Goal: Transaction & Acquisition: Purchase product/service

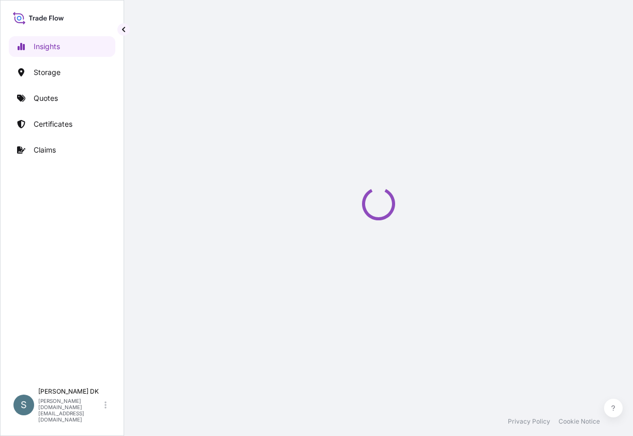
select select "2025"
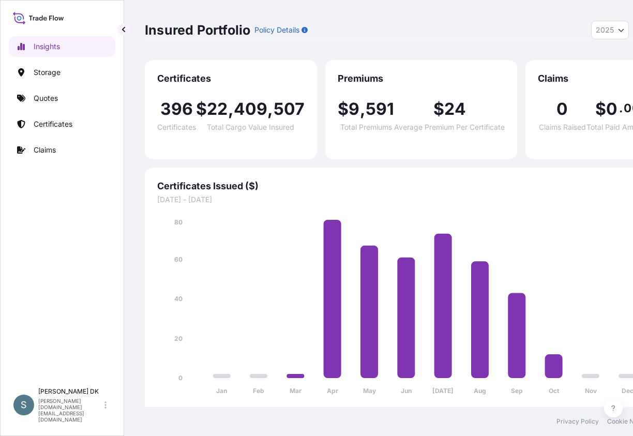
click at [424, 200] on span "01/01/2025 - 12/31/2025" at bounding box center [402, 199] width 491 height 10
click at [51, 94] on p "Quotes" at bounding box center [46, 98] width 24 height 10
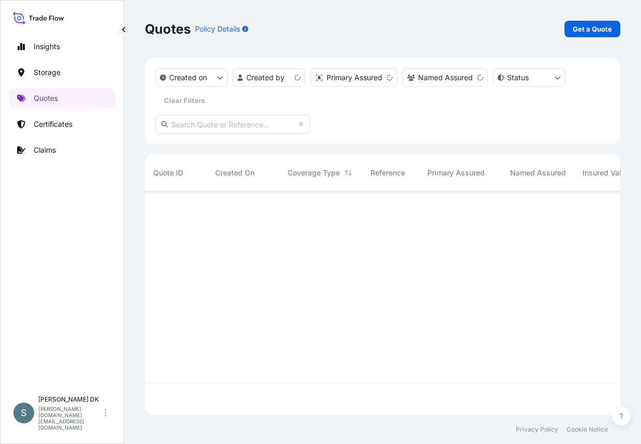
scroll to position [221, 468]
click at [584, 34] on link "Get a Quote" at bounding box center [592, 29] width 56 height 17
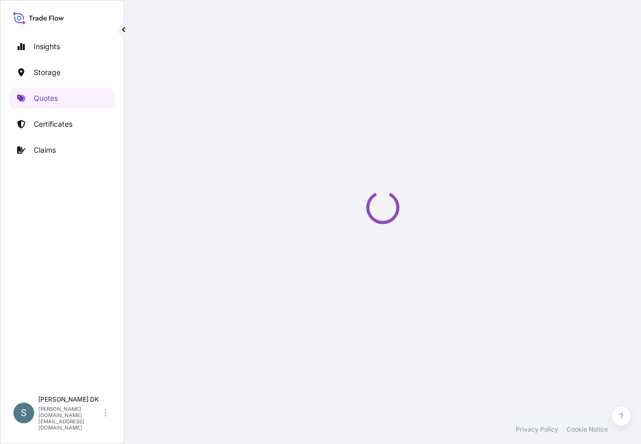
select select "Water"
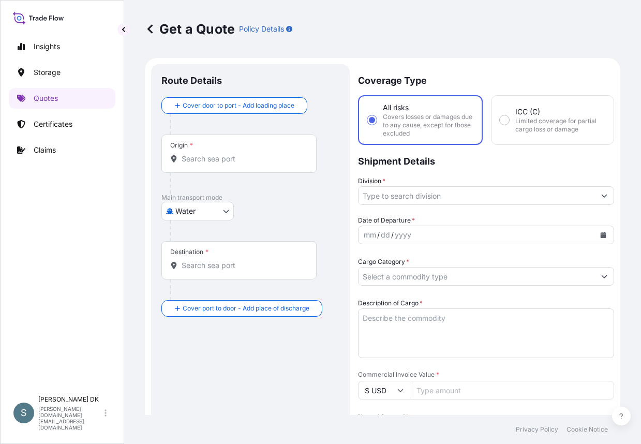
scroll to position [17, 0]
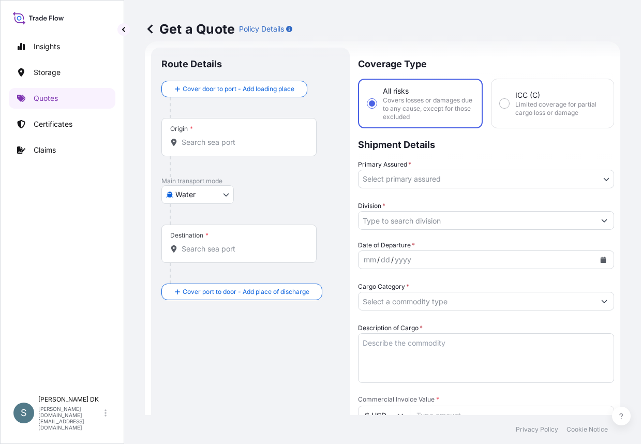
click at [214, 141] on input "Origin *" at bounding box center [243, 142] width 122 height 10
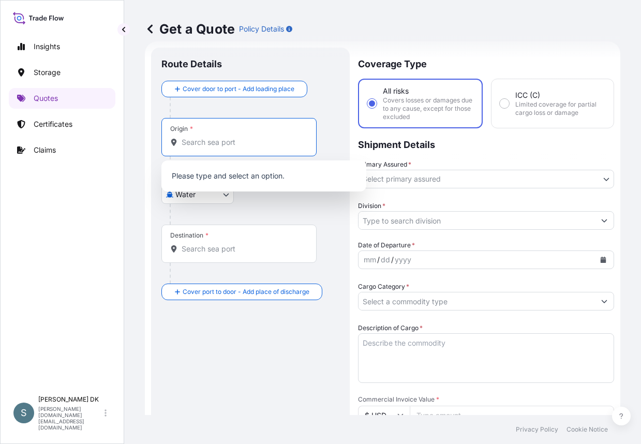
paste input "DKAAR"
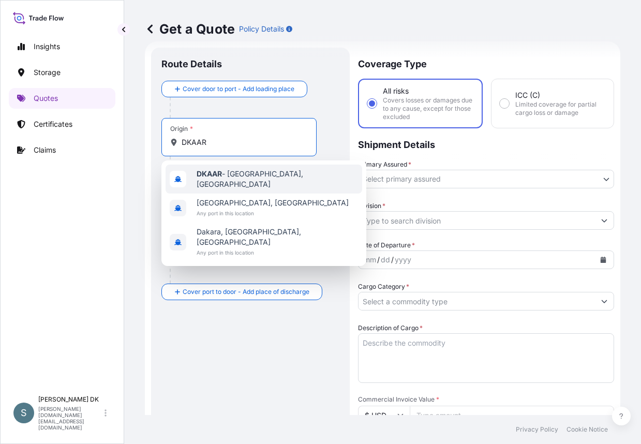
click at [233, 175] on span "DKAAR - Aarhus, Denmark" at bounding box center [277, 179] width 161 height 21
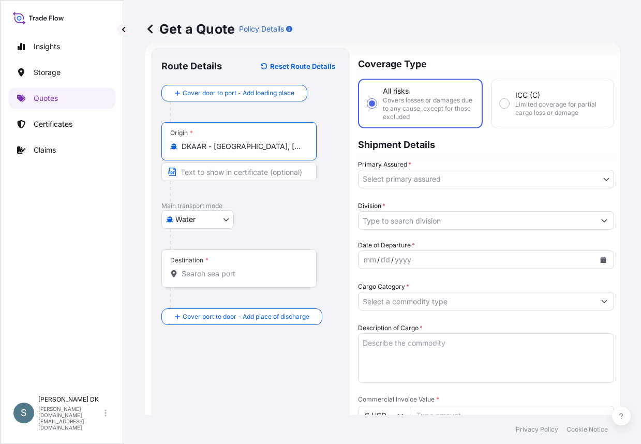
type input "DKAAR - Aarhus, Denmark"
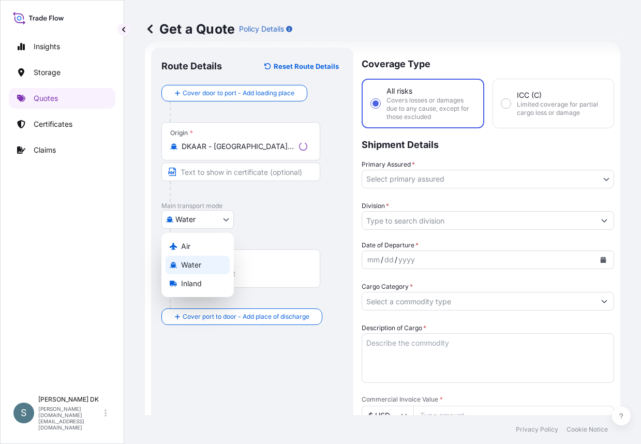
click at [193, 219] on body "0 options available. 3 options available. Insights Storage Quotes Certificates …" at bounding box center [320, 222] width 641 height 444
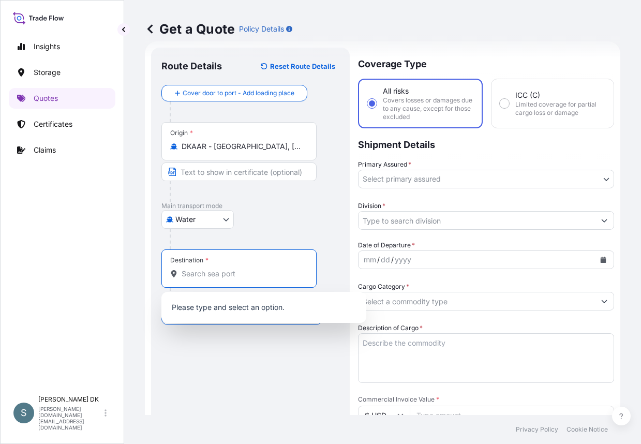
click at [261, 269] on input "Destination *" at bounding box center [243, 273] width 122 height 10
paste input "BUENOS AIRES"
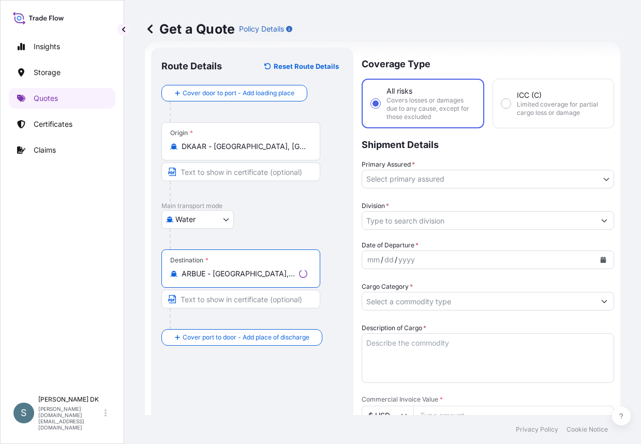
type input "ARBUE - Buenos Aires, Argentina"
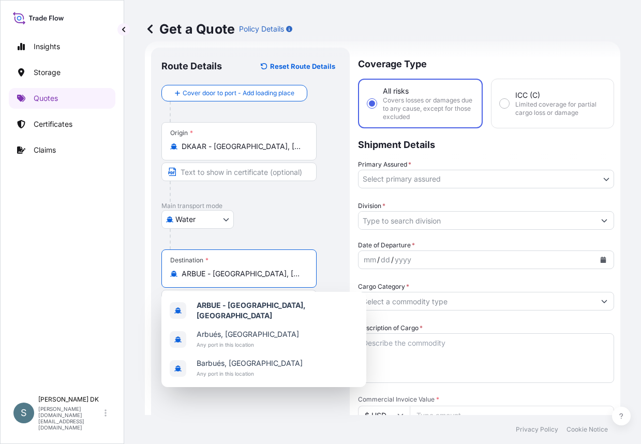
click at [438, 170] on body "3 options available. Insights Storage Quotes Certificates Claims S Salins DK sa…" at bounding box center [320, 222] width 641 height 444
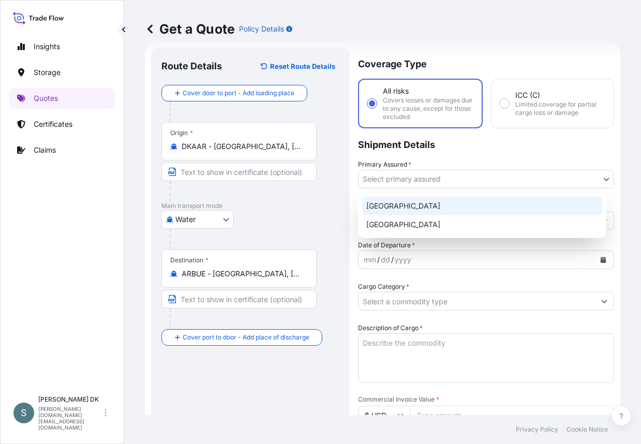
click at [411, 200] on div "Denmark" at bounding box center [482, 206] width 240 height 19
select select "31589"
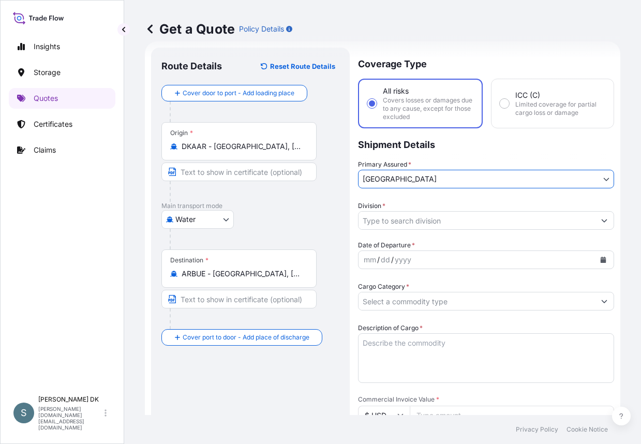
click at [419, 209] on div "Division *" at bounding box center [486, 215] width 256 height 29
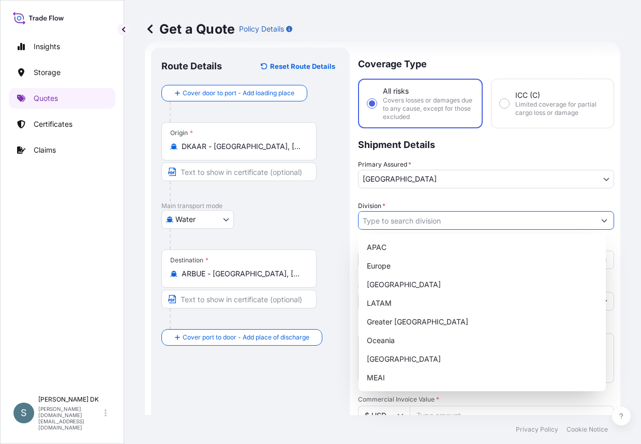
click at [417, 219] on input "Division *" at bounding box center [476, 220] width 236 height 19
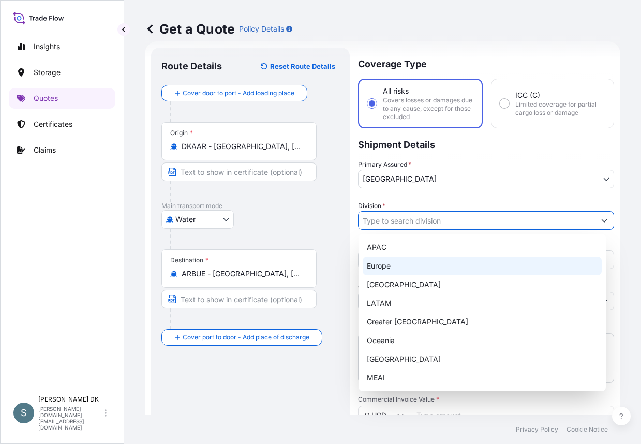
click at [400, 266] on div "Europe" at bounding box center [482, 266] width 239 height 19
type input "Europe"
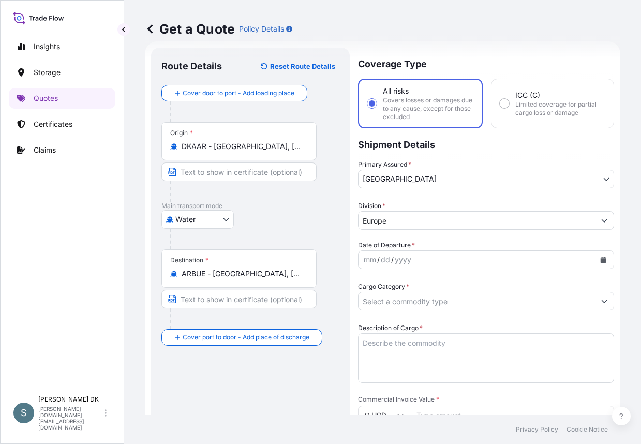
drag, startPoint x: 319, startPoint y: 216, endPoint x: 326, endPoint y: 217, distance: 7.8
click at [319, 216] on div "Water Air Water Inland" at bounding box center [250, 219] width 178 height 19
click at [600, 262] on icon "Calendar" at bounding box center [603, 260] width 6 height 6
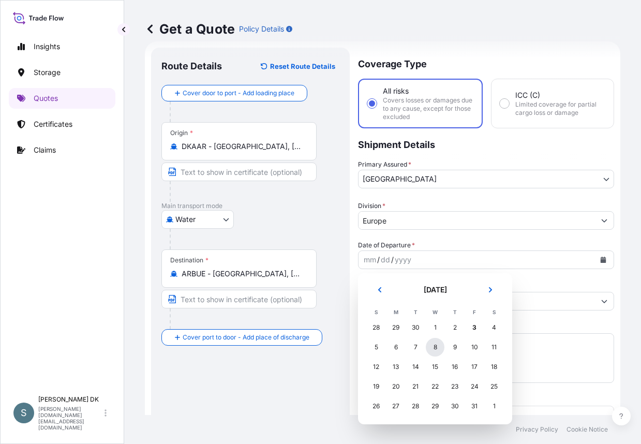
click at [438, 350] on div "8" at bounding box center [435, 347] width 19 height 19
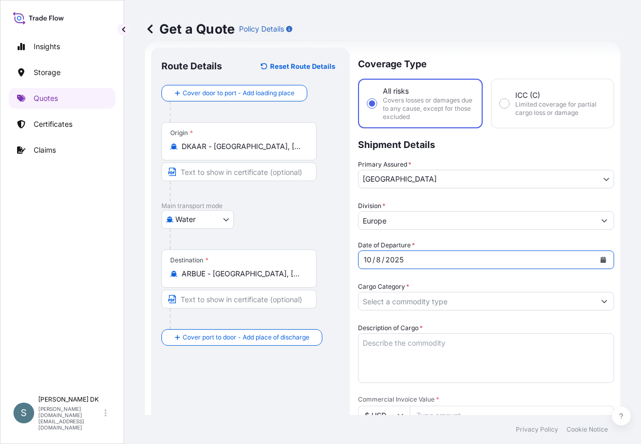
click at [410, 305] on input "Cargo Category *" at bounding box center [476, 301] width 236 height 19
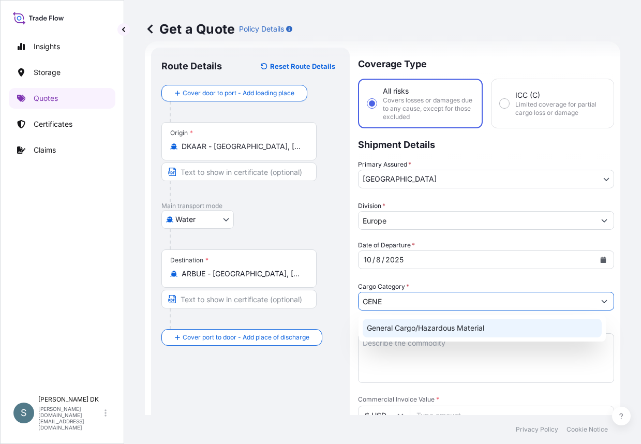
click at [409, 324] on div "General Cargo/Hazardous Material" at bounding box center [482, 328] width 239 height 19
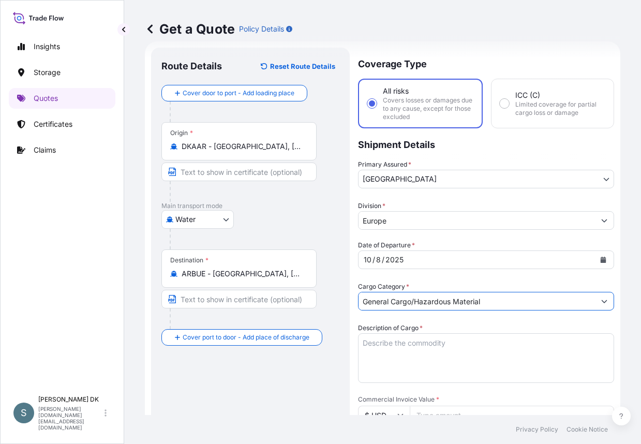
type input "General Cargo/Hazardous Material"
click at [317, 208] on p "Main transport mode" at bounding box center [250, 206] width 178 height 8
click at [374, 346] on textarea "Description of Cargo *" at bounding box center [486, 358] width 256 height 50
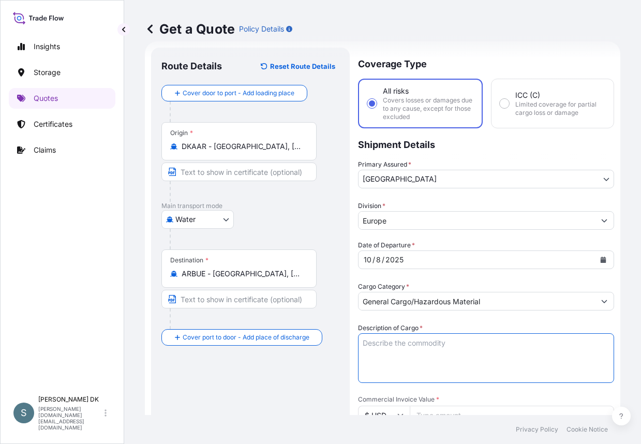
paste textarea "SANAL P®, SODIUM CHLORIDE, PHARMACEUTICAL QUALITY"
click at [361, 355] on textarea "SANAL P®, SODIUM CHLORIDE, PHARMACEUTICAL QUALITY" at bounding box center [486, 358] width 256 height 50
click at [366, 343] on textarea "SANAL P®, SODIUM CHLORIDE, PHARMACEUTICAL QUALITY" at bounding box center [486, 358] width 256 height 50
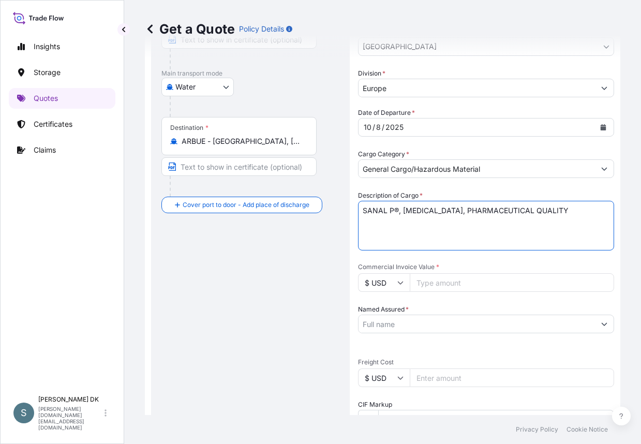
scroll to position [172, 0]
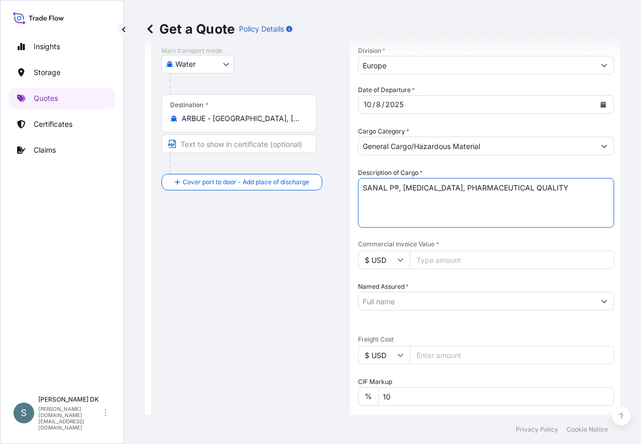
type textarea "SANAL P®, SODIUM CHLORIDE, PHARMACEUTICAL QUALITY"
click at [387, 259] on input "$ USD" at bounding box center [384, 259] width 52 height 19
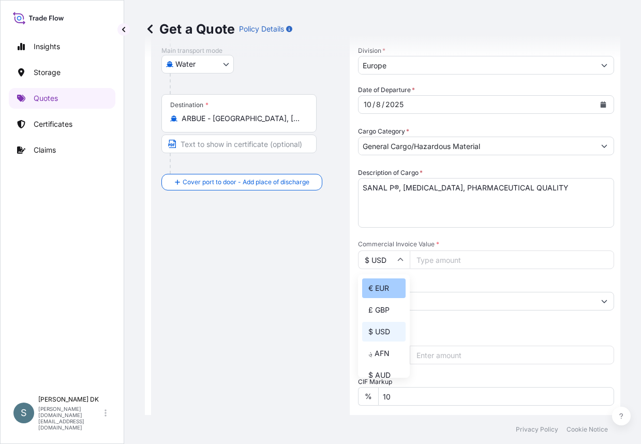
click at [390, 293] on div "€ EUR" at bounding box center [383, 288] width 43 height 20
type input "€ EUR"
click at [389, 353] on input "$ USD" at bounding box center [384, 355] width 52 height 19
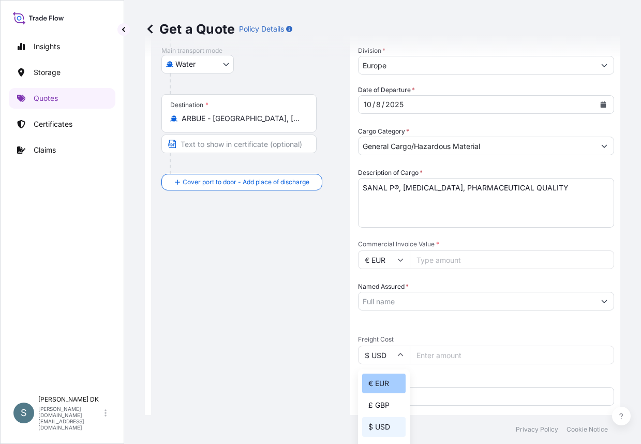
click at [387, 378] on div "€ EUR" at bounding box center [383, 383] width 43 height 20
type input "€ EUR"
click at [267, 318] on div "Route Details Reset Route Details Cover door to port - Add loading place Place …" at bounding box center [250, 270] width 178 height 735
click at [428, 258] on input "Commercial Invoice Value *" at bounding box center [512, 259] width 204 height 19
type input "16268.00"
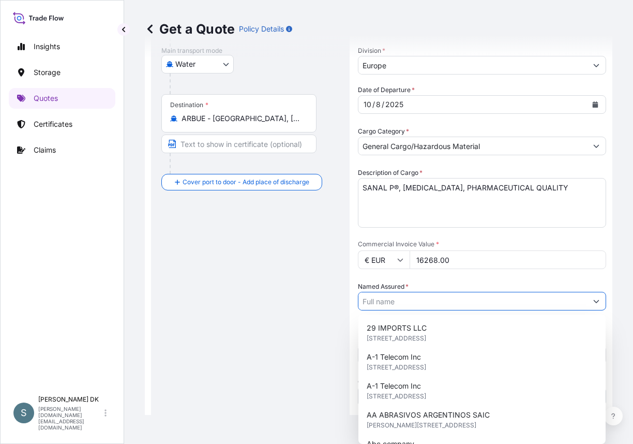
click at [405, 296] on input "Named Assured *" at bounding box center [472, 301] width 229 height 19
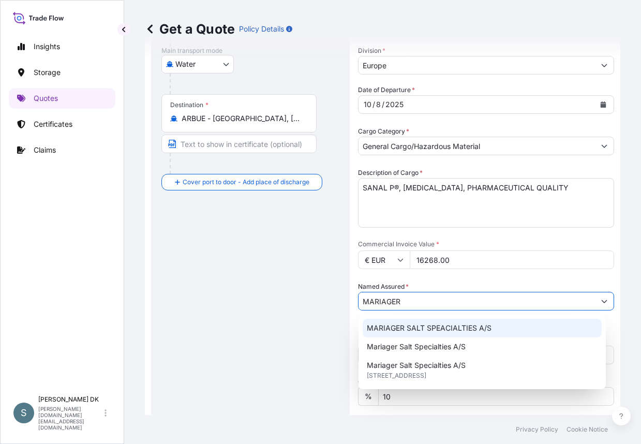
click at [427, 325] on span "MARIAGER SALT SPEACIALTIES A/S" at bounding box center [429, 328] width 125 height 10
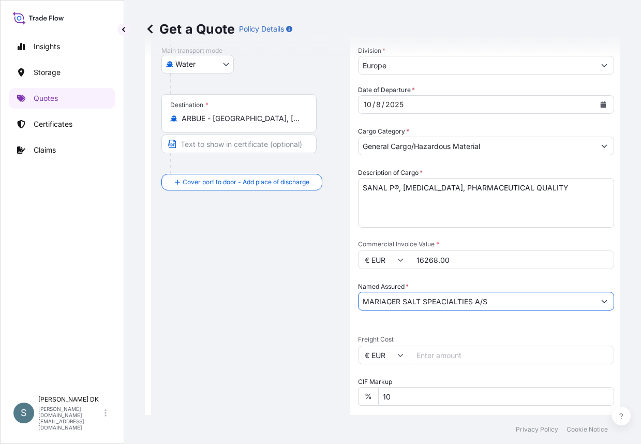
type input "MARIAGER SALT SPEACIALTIES A/S"
click at [314, 322] on div "Route Details Reset Route Details Cover door to port - Add loading place Place …" at bounding box center [250, 270] width 178 height 735
click at [427, 356] on input "Freight Cost" at bounding box center [512, 355] width 204 height 19
paste input "2205.35"
type input "2205.35"
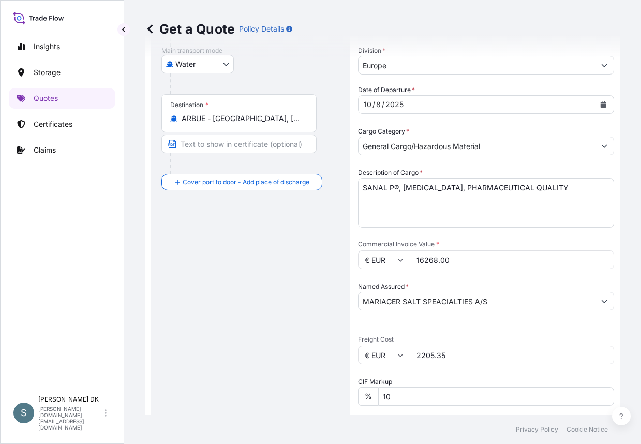
click at [290, 322] on div "Route Details Reset Route Details Cover door to port - Add loading place Place …" at bounding box center [250, 270] width 178 height 735
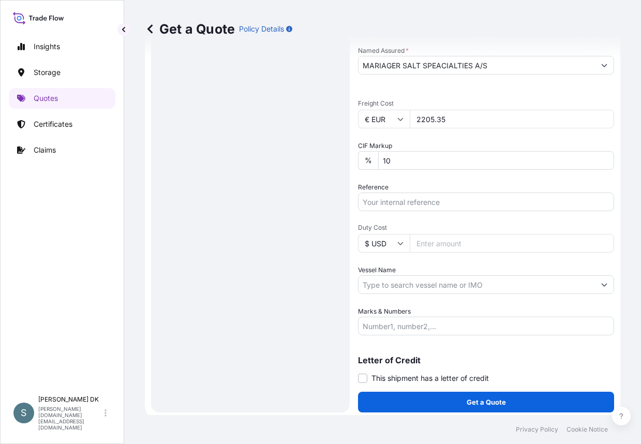
scroll to position [411, 0]
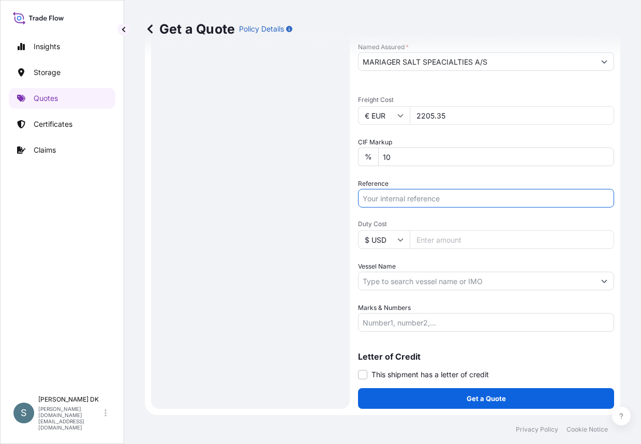
click at [399, 199] on input "Reference" at bounding box center [486, 198] width 256 height 19
click at [404, 202] on input "Reference" at bounding box center [486, 198] width 256 height 19
paste input "DK1001020525 2566623"
click at [422, 200] on input "DK1001020525 2566623" at bounding box center [486, 198] width 256 height 19
click at [418, 201] on input "DK1001020525 2566623" at bounding box center [486, 198] width 256 height 19
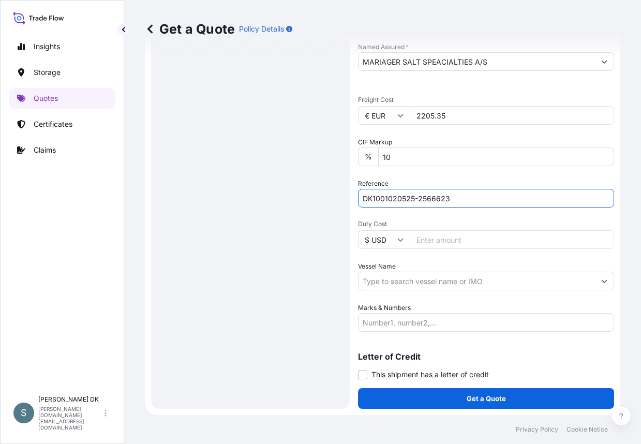
type input "DK1001020525-2566623"
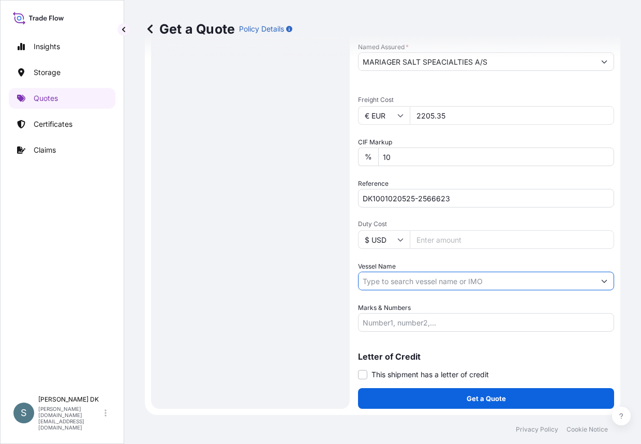
click at [401, 280] on input "Vessel Name" at bounding box center [476, 281] width 236 height 19
click at [178, 290] on div "Route Details Reset Route Details Cover door to port - Add loading place Place …" at bounding box center [250, 30] width 178 height 735
click at [450, 283] on input "Vessel Name" at bounding box center [476, 281] width 236 height 19
paste input "VALENCIA EXPRESS"
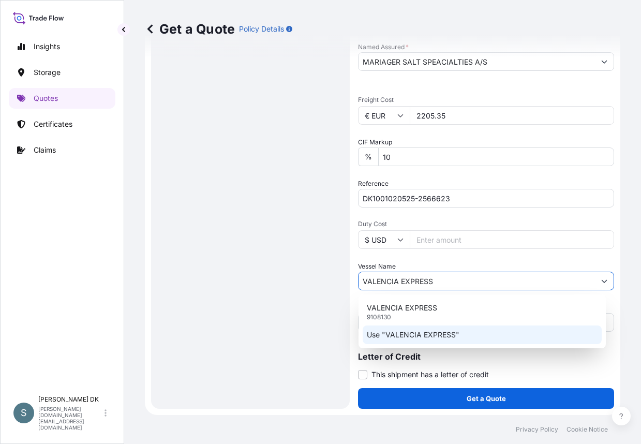
click at [403, 332] on p "Use "VALENCIA EXPRESS"" at bounding box center [413, 334] width 93 height 10
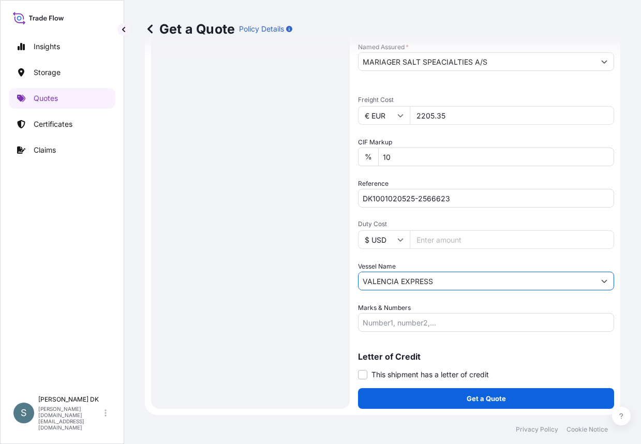
type input "VALENCIA EXPRESS"
click at [256, 306] on div "Route Details Reset Route Details Cover door to port - Add loading place Place …" at bounding box center [250, 30] width 178 height 735
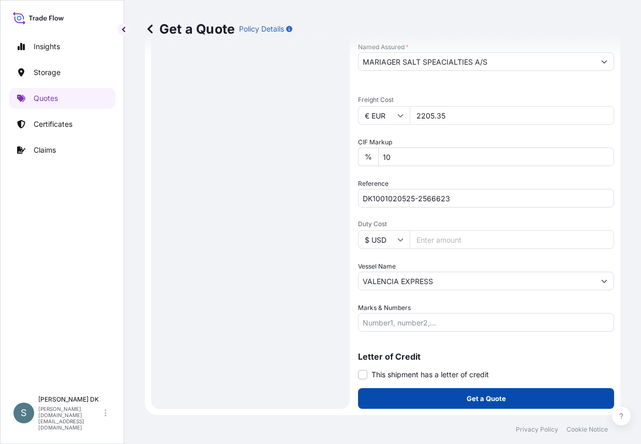
click at [499, 397] on p "Get a Quote" at bounding box center [486, 398] width 39 height 10
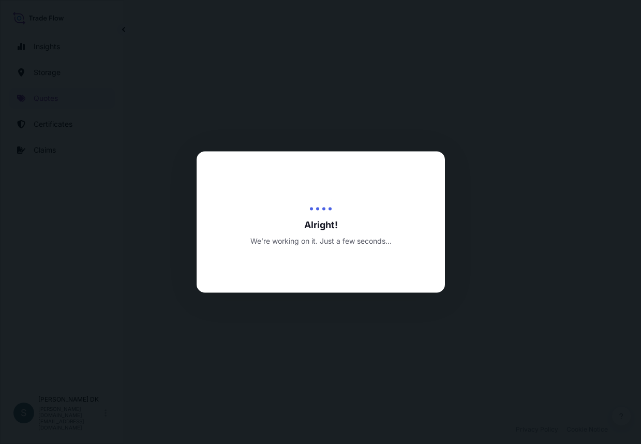
select select "Water"
select select "31589"
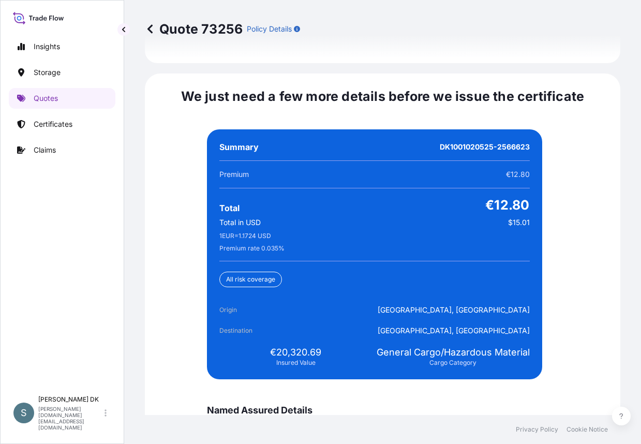
scroll to position [2428, 0]
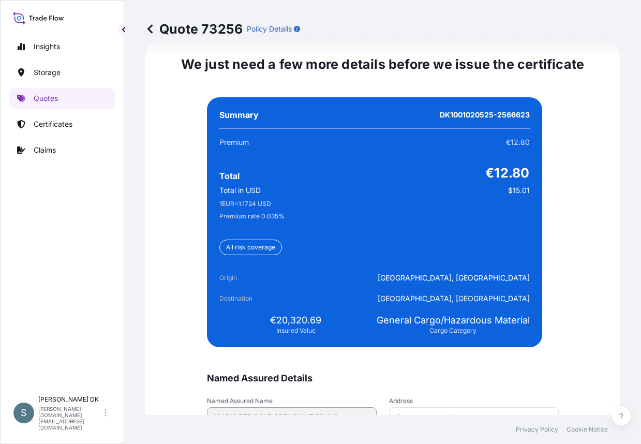
click at [131, 283] on div "Quote 73256 Policy Details Route Details Cover door to port - Add loading place…" at bounding box center [382, 207] width 517 height 415
drag, startPoint x: 274, startPoint y: 323, endPoint x: 335, endPoint y: 320, distance: 61.1
click at [335, 320] on div "€20,320.69 Insured Value" at bounding box center [295, 324] width 153 height 21
copy span "20,320.69"
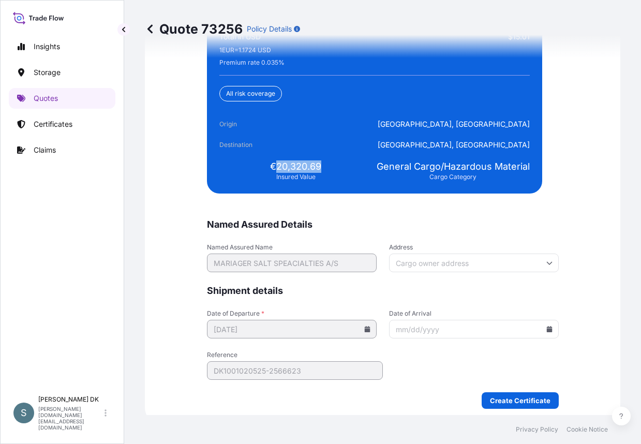
scroll to position [2590, 0]
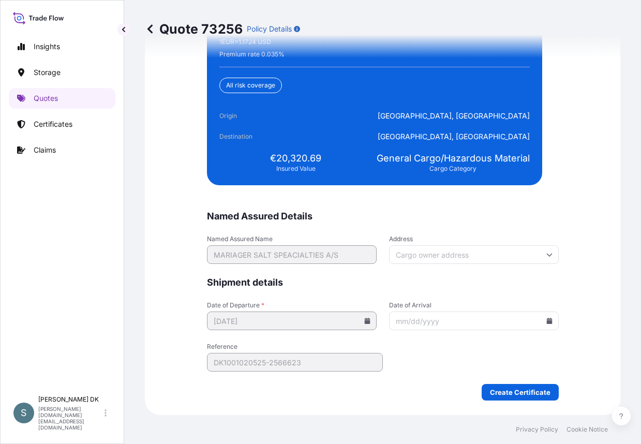
click at [546, 320] on icon at bounding box center [549, 321] width 6 height 6
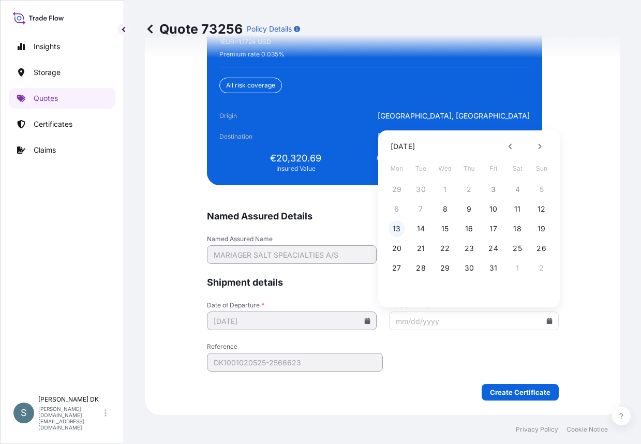
click at [400, 231] on button "13" at bounding box center [396, 228] width 17 height 17
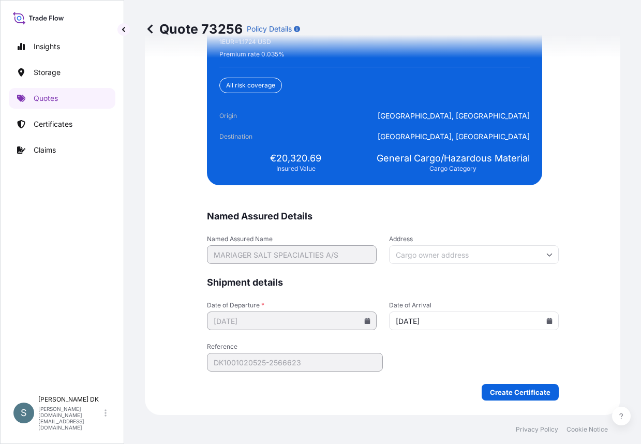
click at [401, 348] on form "Named Assured Details Named Assured Name MARIAGER SALT SPEACIALTIES A/S Address…" at bounding box center [383, 305] width 352 height 190
click at [546, 321] on icon at bounding box center [549, 321] width 6 height 6
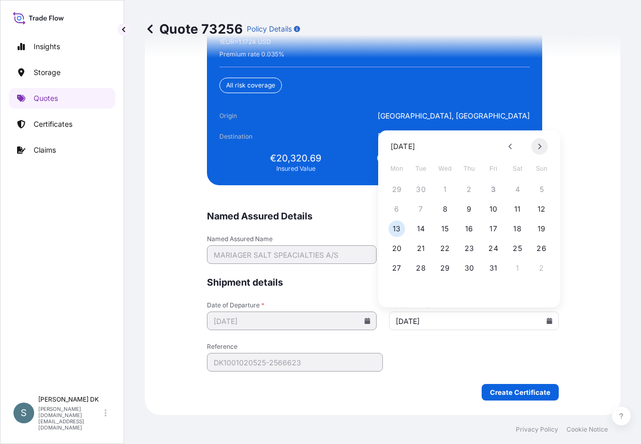
click at [543, 146] on button at bounding box center [539, 146] width 17 height 17
click at [471, 228] on button "13" at bounding box center [469, 228] width 17 height 17
type input "11/13/2025"
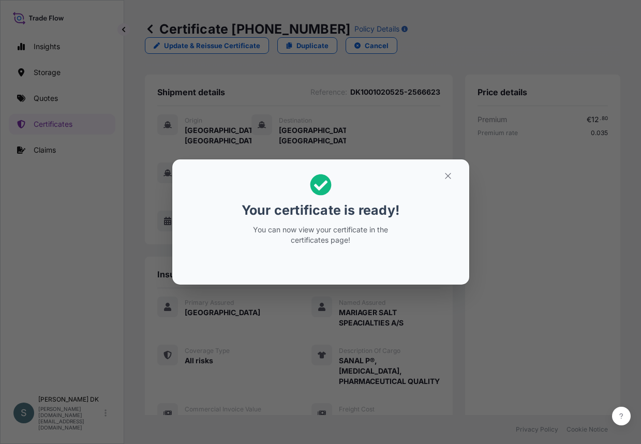
click at [73, 209] on div "Your certificate is ready! You can now view your certificate in the certificate…" at bounding box center [320, 222] width 641 height 444
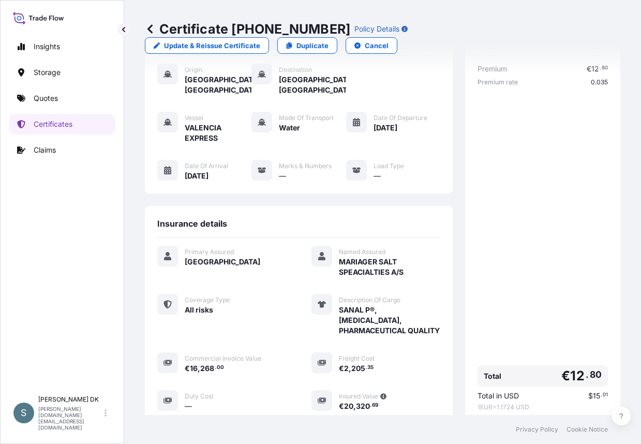
scroll to position [244, 0]
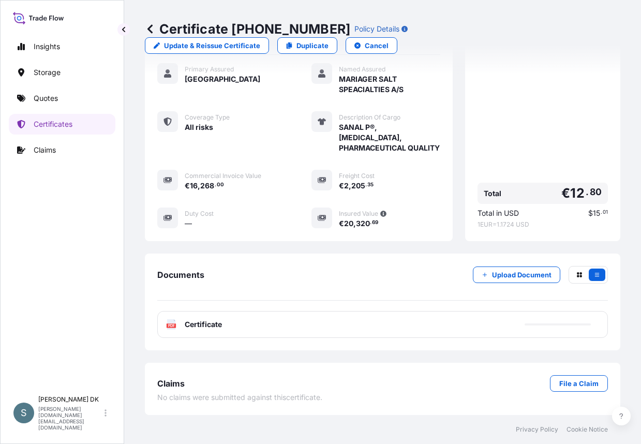
click at [230, 326] on div "PDF Certificate" at bounding box center [382, 324] width 450 height 27
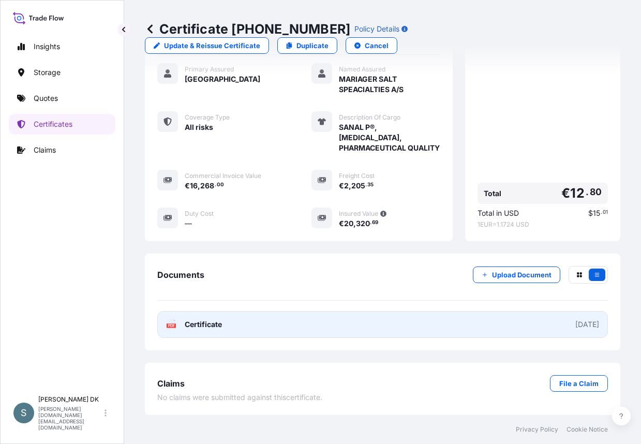
click at [230, 326] on link "PDF Certificate 2025-10-03" at bounding box center [382, 324] width 450 height 27
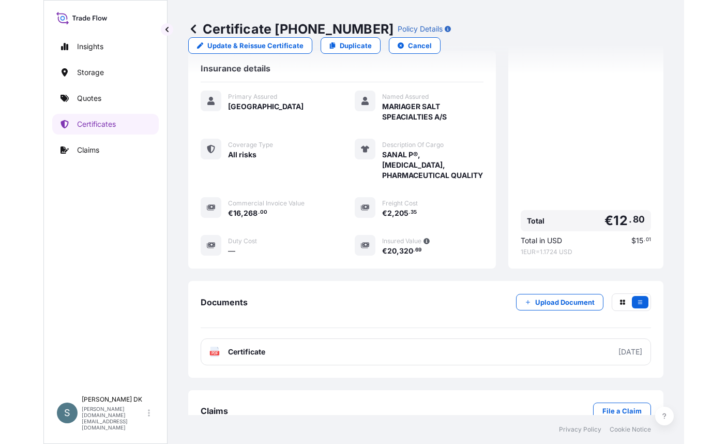
scroll to position [207, 0]
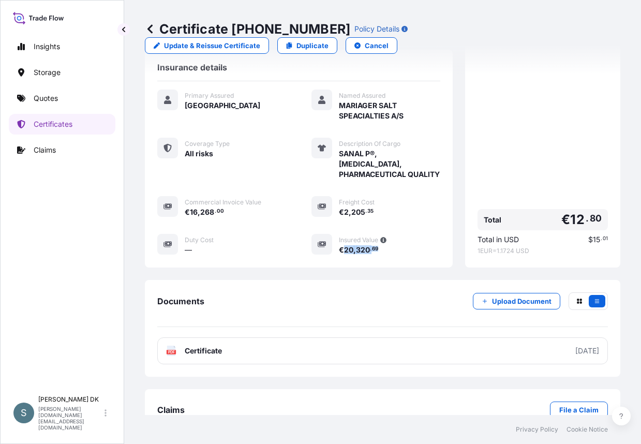
drag, startPoint x: 340, startPoint y: 260, endPoint x: 381, endPoint y: 259, distance: 40.3
click at [381, 255] on div "€ 20 , 320 . 69" at bounding box center [390, 249] width 102 height 11
click at [40, 211] on div "Insights Storage Quotes Certificates Claims" at bounding box center [62, 209] width 107 height 364
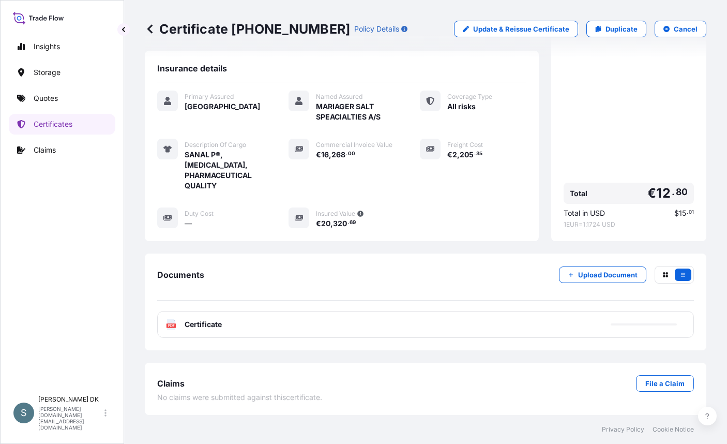
scroll to position [142, 0]
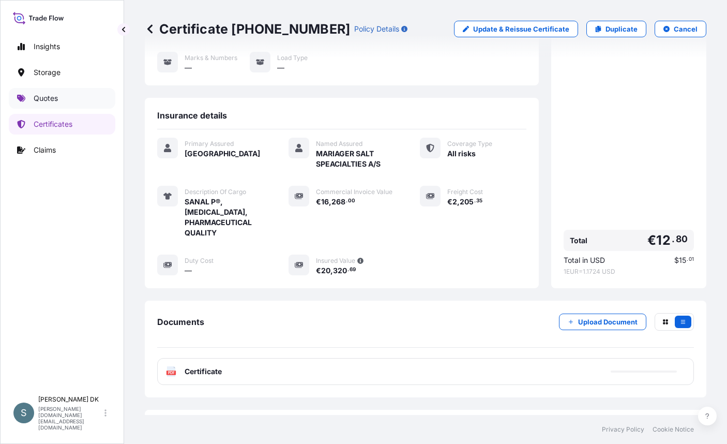
click at [44, 98] on p "Quotes" at bounding box center [46, 98] width 24 height 10
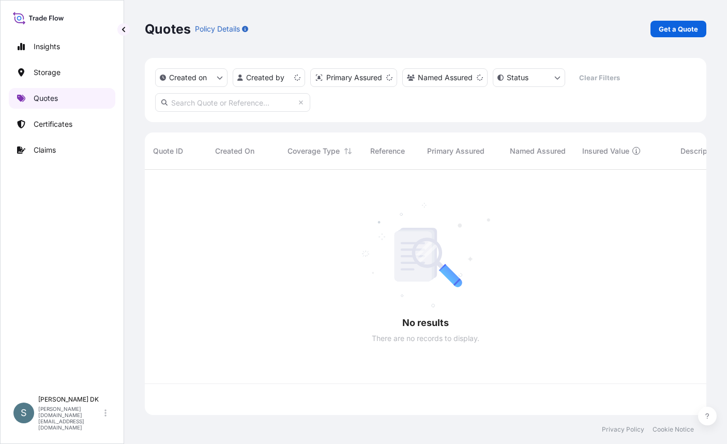
scroll to position [243, 554]
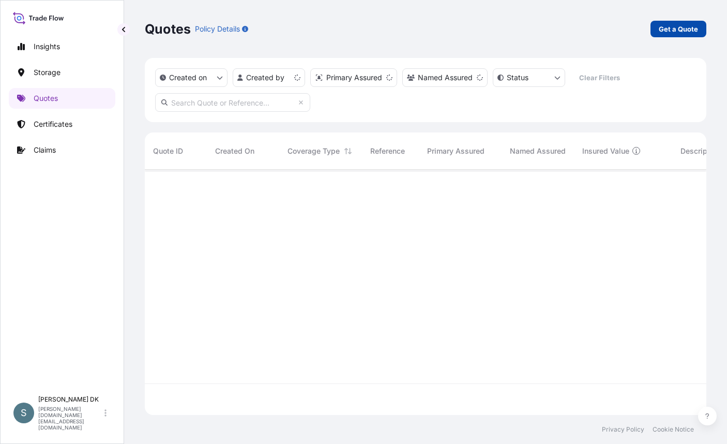
click at [640, 28] on p "Get a Quote" at bounding box center [678, 29] width 39 height 10
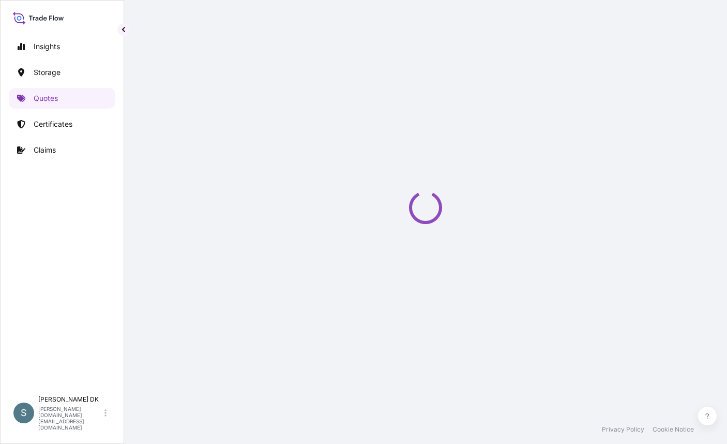
select select "Water"
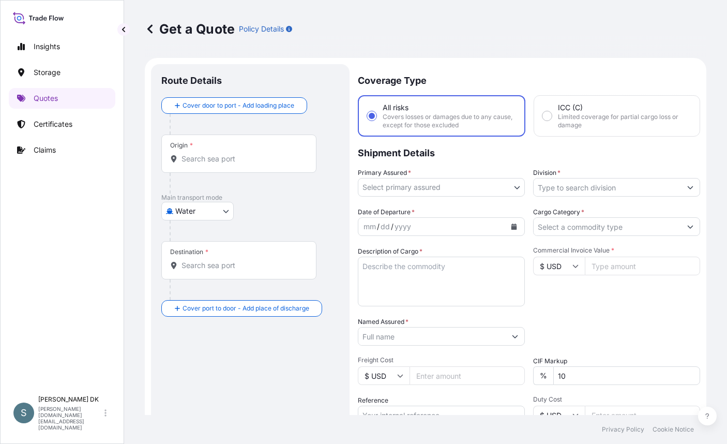
scroll to position [17, 0]
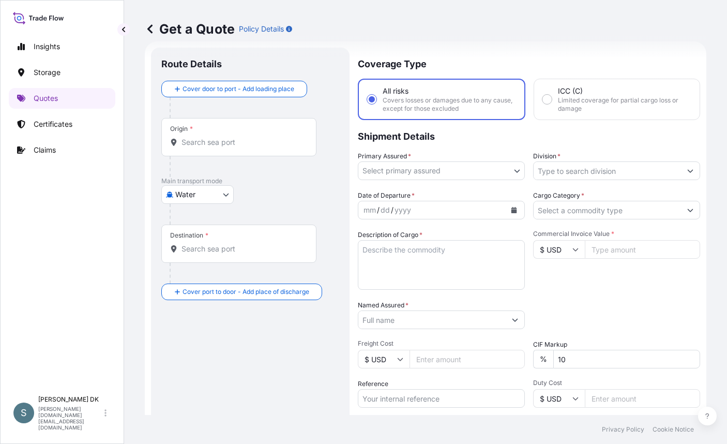
click at [226, 144] on input "Origin *" at bounding box center [243, 142] width 122 height 10
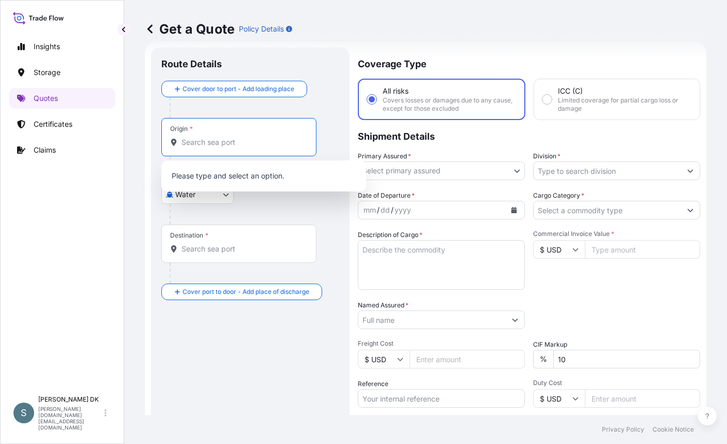
click at [563, 250] on input "$ USD" at bounding box center [559, 249] width 52 height 19
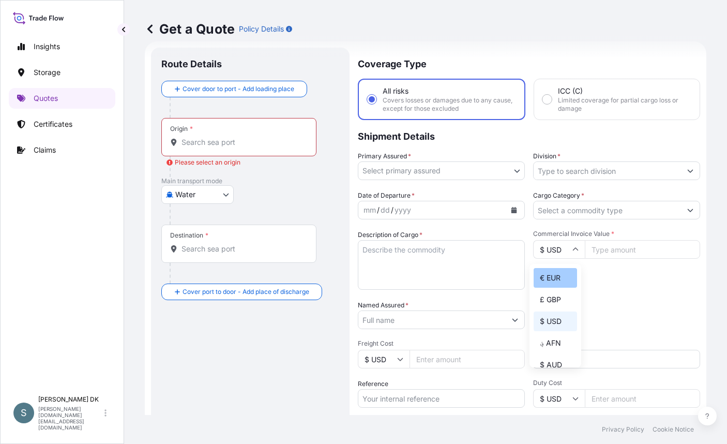
click at [554, 276] on div "€ EUR" at bounding box center [555, 278] width 43 height 20
type input "€ EUR"
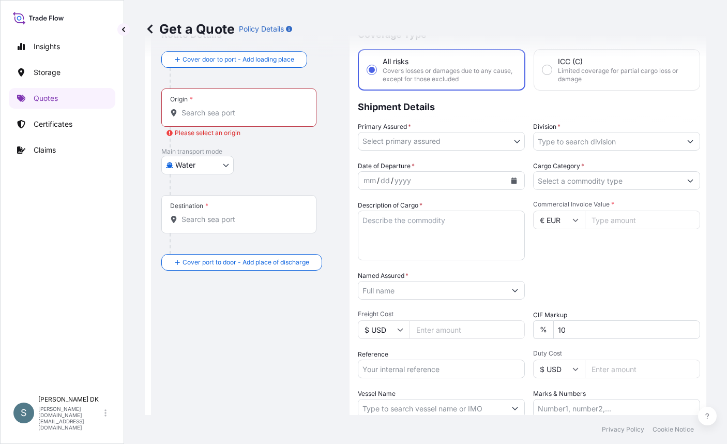
scroll to position [120, 0]
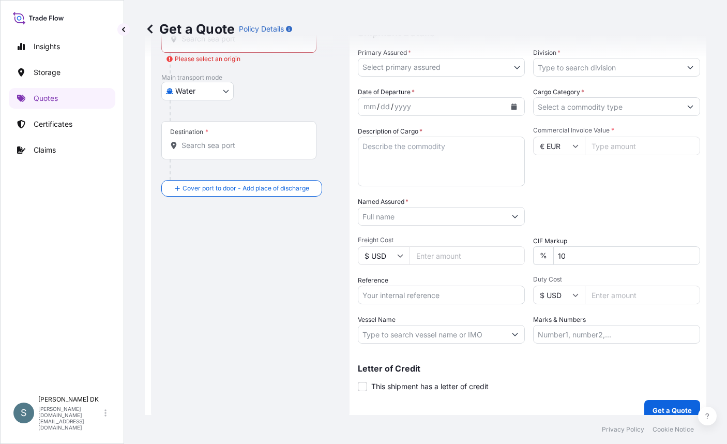
click at [396, 251] on input "$ USD" at bounding box center [384, 255] width 52 height 19
click at [378, 284] on div "€ EUR" at bounding box center [383, 284] width 43 height 20
type input "€ EUR"
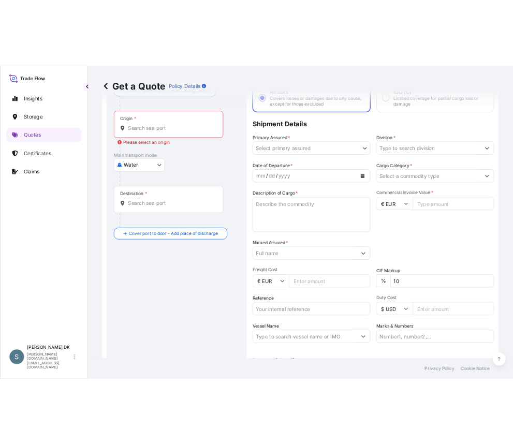
scroll to position [0, 0]
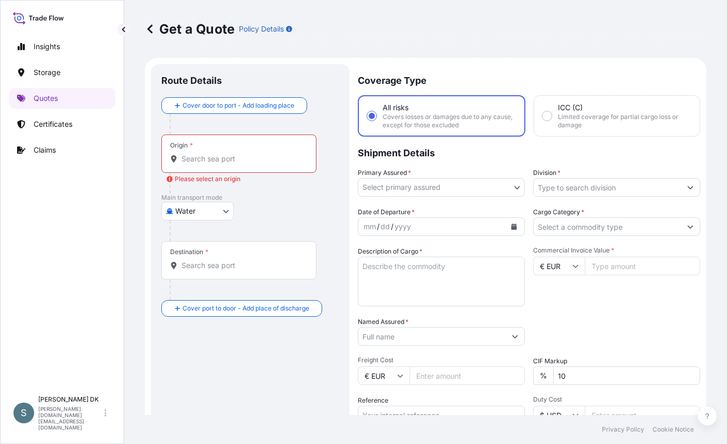
click at [470, 182] on body "Insights Storage Quotes Certificates Claims S Salins DK salins.dk@bdpint.com Ge…" at bounding box center [363, 222] width 727 height 444
click at [213, 160] on input "Origin * Please select an origin" at bounding box center [243, 159] width 122 height 10
click at [203, 160] on input "Origin * Please select an origin" at bounding box center [243, 159] width 122 height 10
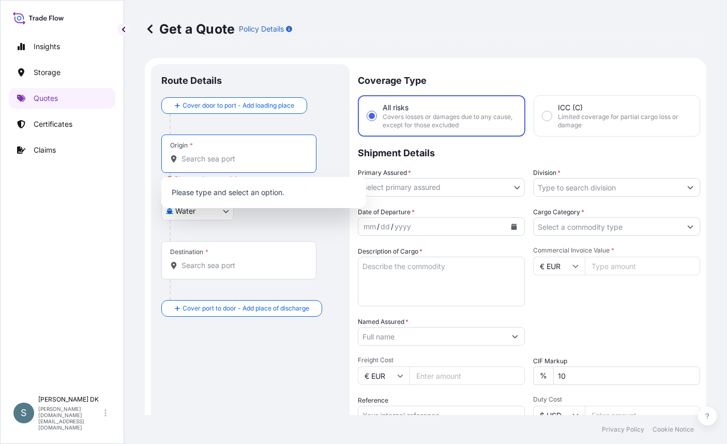
paste input "DKAAR"
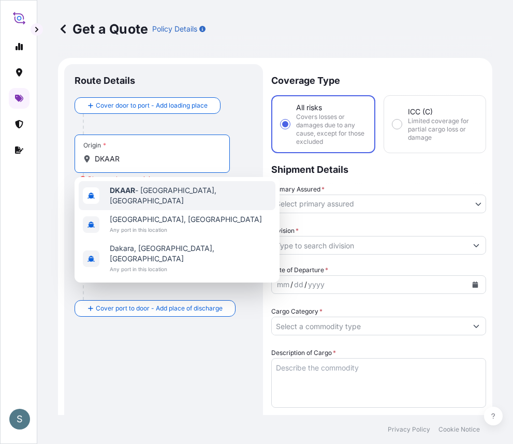
click at [167, 192] on span "DKAAR - Aarhus, Denmark" at bounding box center [190, 195] width 161 height 21
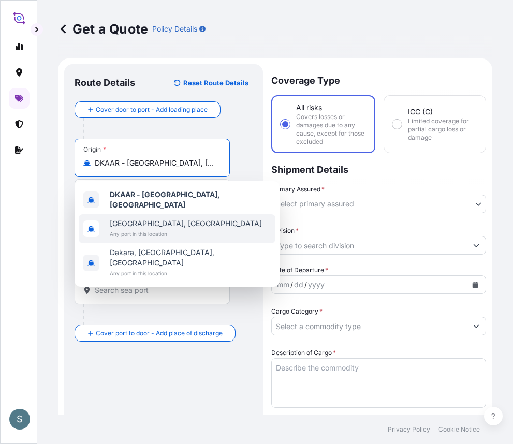
click at [174, 228] on div "Dakar, Senegal Any port in this location" at bounding box center [177, 228] width 197 height 29
type input "Dakar, Senegal"
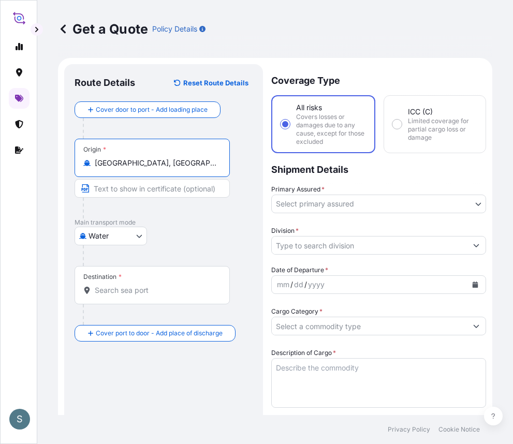
click at [111, 290] on input "Destination *" at bounding box center [156, 290] width 122 height 10
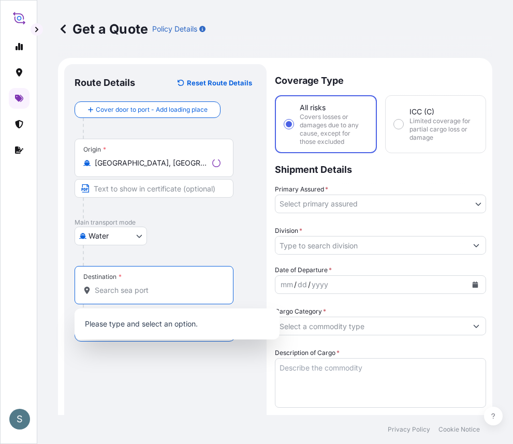
paste input "JEDDAH, SAUDI ARABIA"
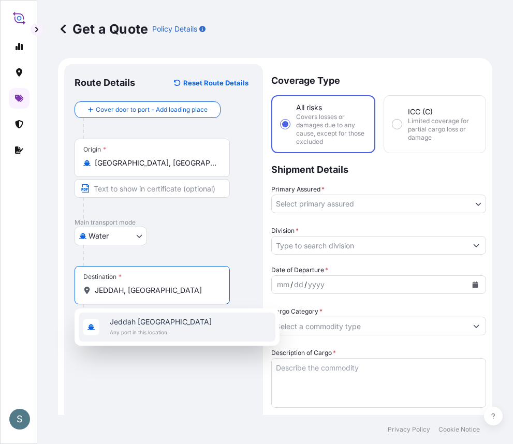
click at [156, 323] on span "Jeddah Saudi Arabia" at bounding box center [161, 322] width 102 height 10
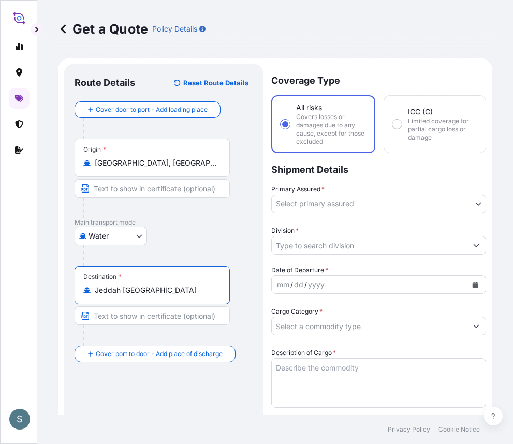
type input "Jeddah Saudi Arabia"
click at [346, 200] on body "S Get a Quote Policy Details Route Details Reset Route Details Cover door to po…" at bounding box center [256, 222] width 513 height 444
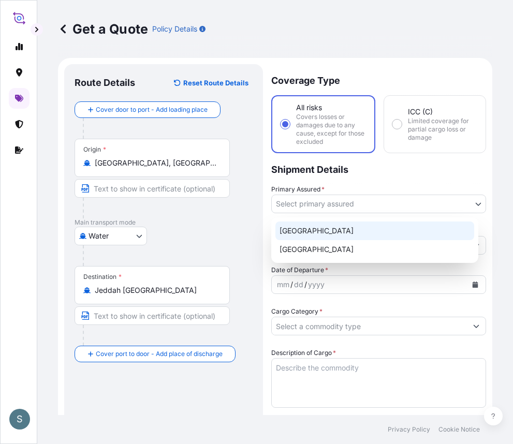
click at [331, 228] on div "Denmark" at bounding box center [374, 230] width 199 height 19
select select "31589"
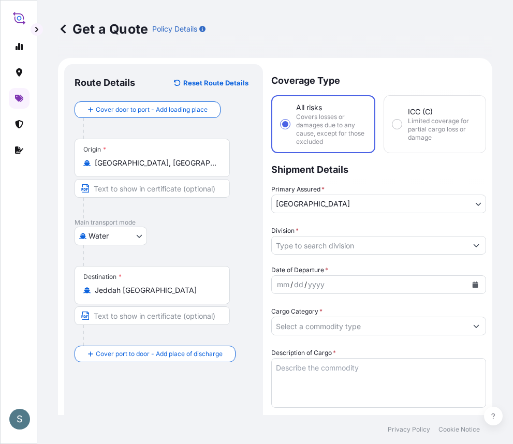
click at [337, 254] on div "Coverage Type All risks Covers losses or damages due to any cause, except for t…" at bounding box center [378, 446] width 215 height 764
click at [338, 249] on input "Division *" at bounding box center [369, 245] width 195 height 19
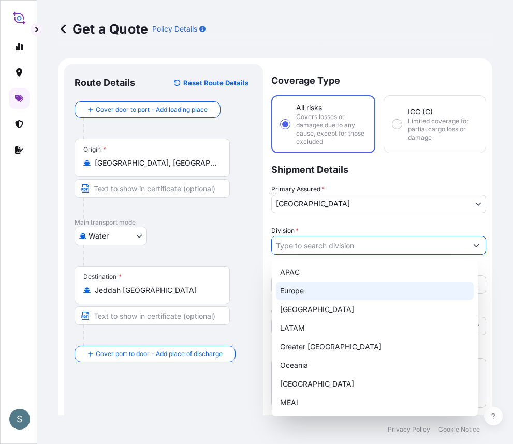
click at [315, 282] on div "Europe" at bounding box center [375, 290] width 198 height 19
type input "Europe"
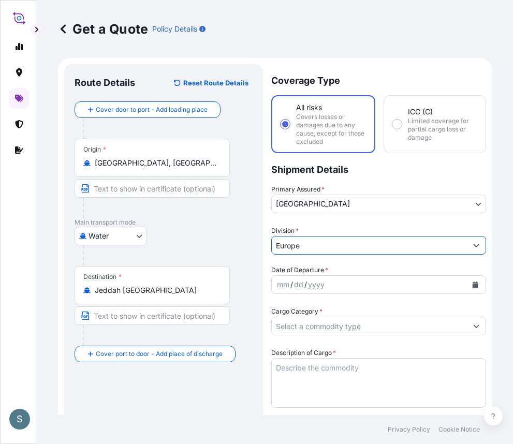
click at [472, 286] on icon "Calendar" at bounding box center [475, 284] width 6 height 6
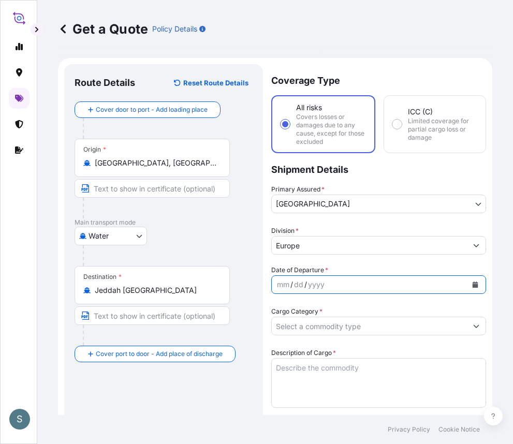
click at [468, 277] on button "Calendar" at bounding box center [475, 284] width 17 height 17
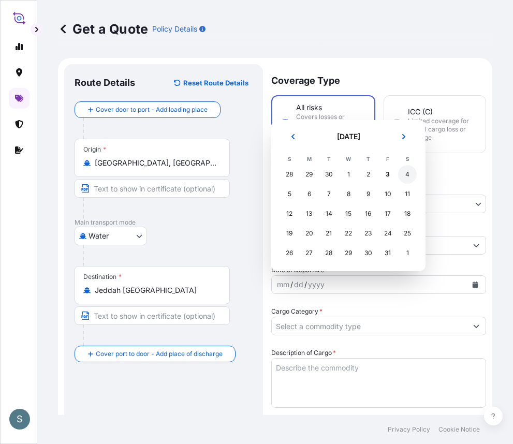
click at [404, 177] on div "4" at bounding box center [407, 174] width 19 height 19
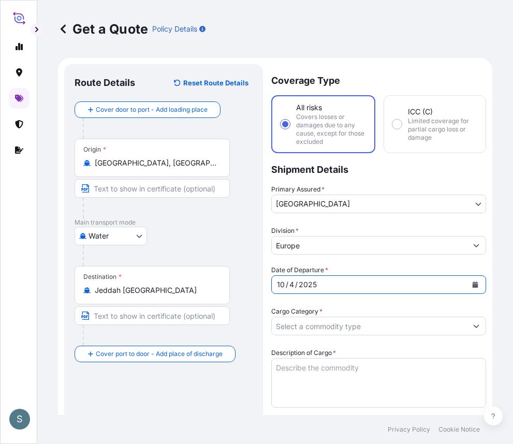
click at [413, 329] on input "Cargo Category *" at bounding box center [369, 326] width 195 height 19
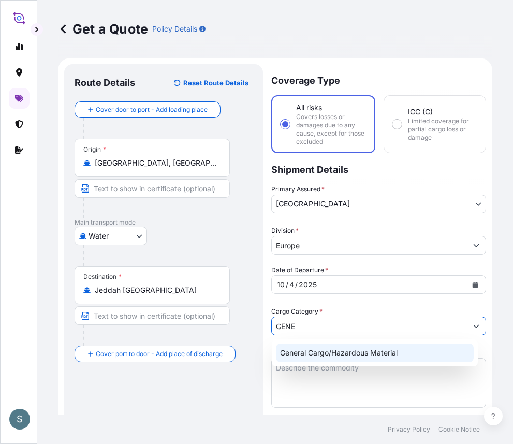
click at [358, 354] on div "General Cargo/Hazardous Material" at bounding box center [375, 352] width 198 height 19
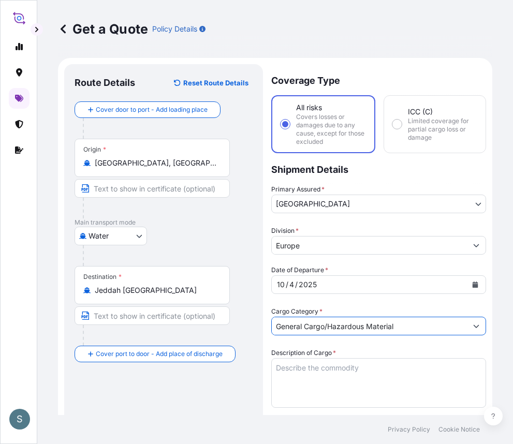
type input "General Cargo/Hazardous Material"
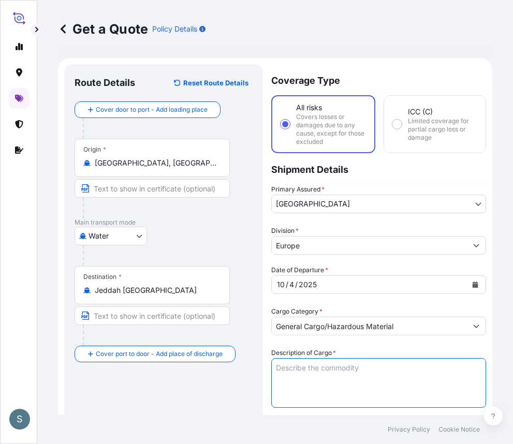
click at [312, 371] on textarea "Description of Cargo *" at bounding box center [378, 383] width 215 height 50
click at [291, 365] on textarea "Description of Cargo *" at bounding box center [378, 383] width 215 height 50
paste textarea "SANAL P®, SODIUM CHLORIDE, PHARMACEUTICAL QUALITY"
click at [274, 377] on textarea "SANAL P®, SODIUM CHLORIDE, PHARMACEUTICAL QUALITY" at bounding box center [378, 383] width 215 height 50
click at [278, 368] on textarea "SANAL P®, SODIUM CHLORIDE, PHARMACEUTICAL QUALITY" at bounding box center [378, 383] width 215 height 50
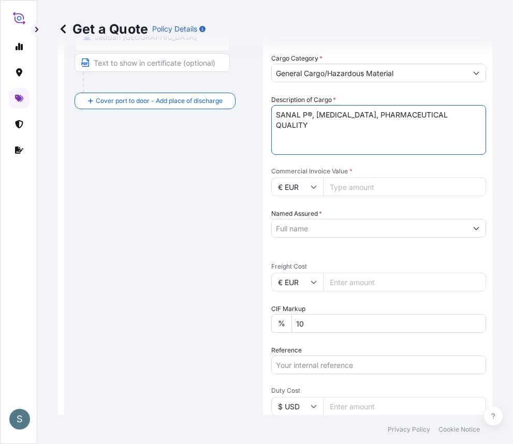
scroll to position [259, 0]
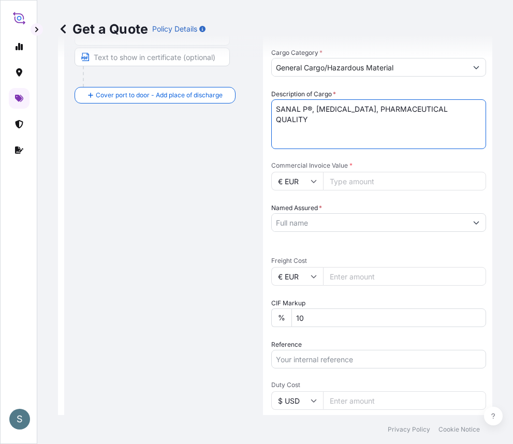
type textarea "SANAL P®, SODIUM CHLORIDE, PHARMACEUTICAL QUALITY"
click at [45, 287] on div "Get a Quote Policy Details Route Details Reset Route Details Cover door to port…" at bounding box center [274, 207] width 475 height 415
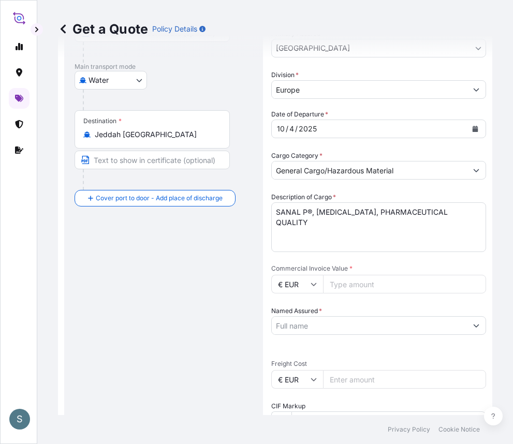
scroll to position [155, 0]
click at [343, 282] on input "Commercial Invoice Value *" at bounding box center [404, 284] width 163 height 19
type input "46305.00"
click at [356, 326] on input "Named Assured *" at bounding box center [369, 326] width 195 height 19
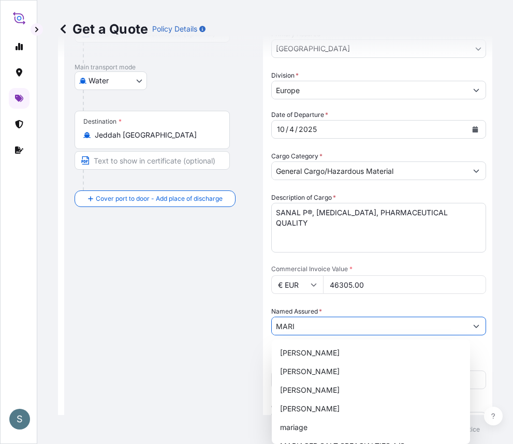
click at [327, 331] on input "MARI" at bounding box center [369, 326] width 195 height 19
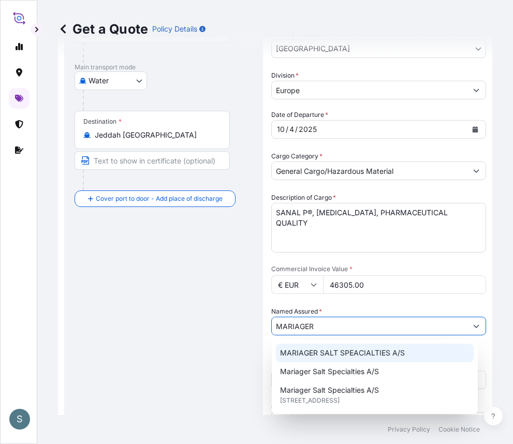
click at [319, 352] on span "MARIAGER SALT SPEACIALTIES A/S" at bounding box center [342, 353] width 125 height 10
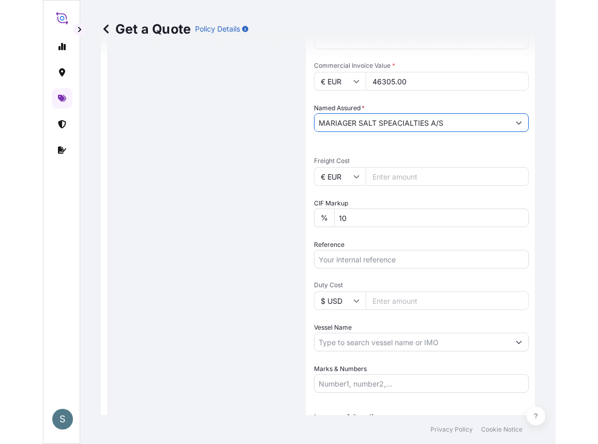
scroll to position [362, 0]
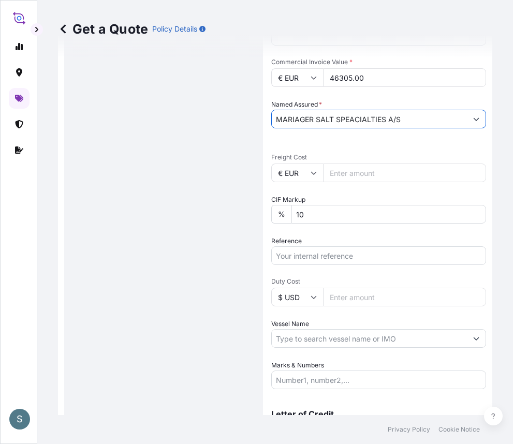
type input "MARIAGER SALT SPEACIALTIES A/S"
drag, startPoint x: 123, startPoint y: 199, endPoint x: 131, endPoint y: 184, distance: 17.1
click at [124, 199] on div "Route Details Reset Route Details Cover door to port - Add loading place Place …" at bounding box center [163, 83] width 178 height 743
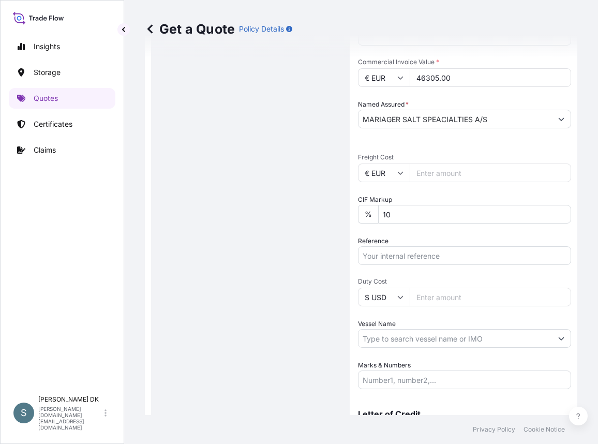
click at [436, 172] on input "Freight Cost" at bounding box center [490, 172] width 161 height 19
paste input "3662.37"
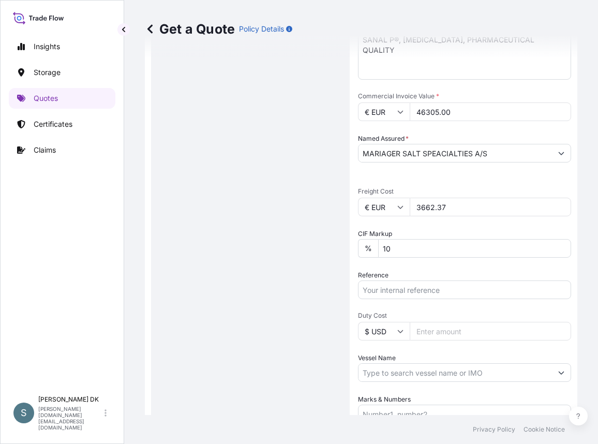
type input "3662.37"
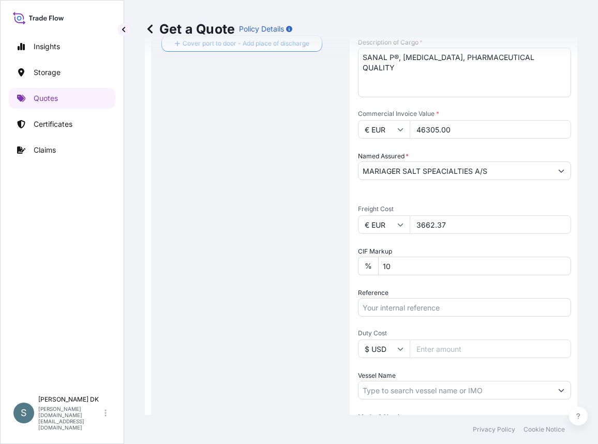
click at [279, 172] on div "Route Details Reset Route Details Cover door to port - Add loading place Place …" at bounding box center [250, 135] width 178 height 743
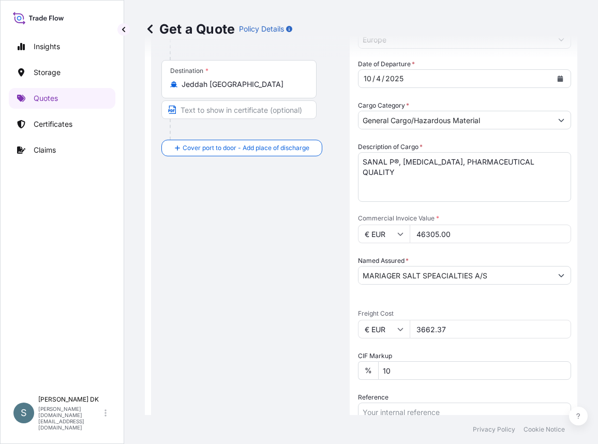
scroll to position [207, 0]
click at [361, 169] on textarea "SANAL P®, SODIUM CHLORIDE, PHARMACEUTICAL QUALITY" at bounding box center [464, 176] width 213 height 50
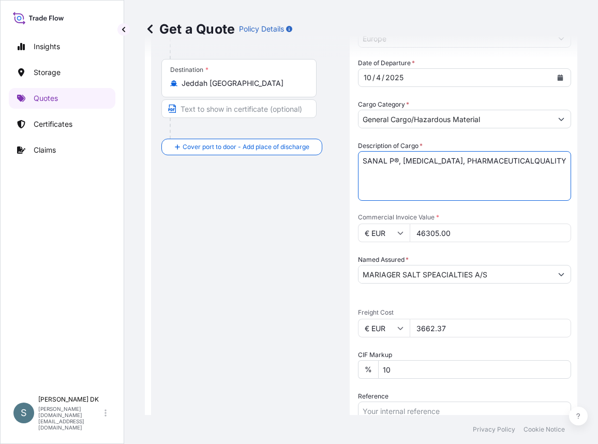
type textarea "SANAL P®, SODIUM CHLORIDE, PHARMACEUTICAL QUALITY"
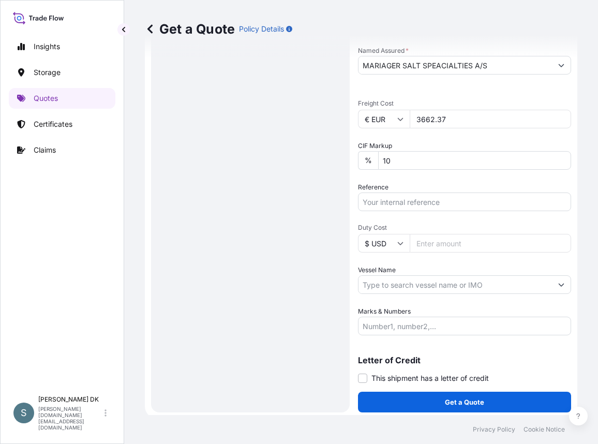
scroll to position [419, 0]
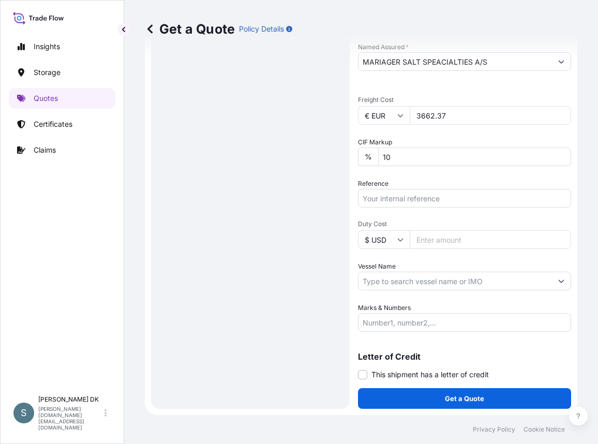
drag, startPoint x: 164, startPoint y: 258, endPoint x: 171, endPoint y: 256, distance: 7.4
click at [164, 258] on div "Route Details Reset Route Details Cover door to port - Add loading place Place …" at bounding box center [250, 26] width 178 height 743
click at [396, 277] on input "Vessel Name" at bounding box center [454, 281] width 193 height 19
paste input "MSC TAERIM"
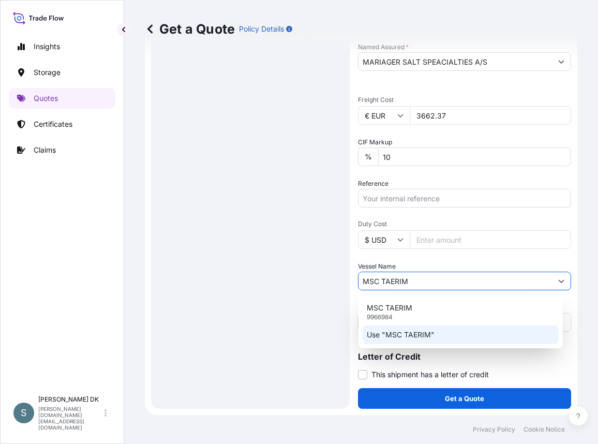
click at [406, 336] on p "Use "MSC TAERIM"" at bounding box center [401, 334] width 68 height 10
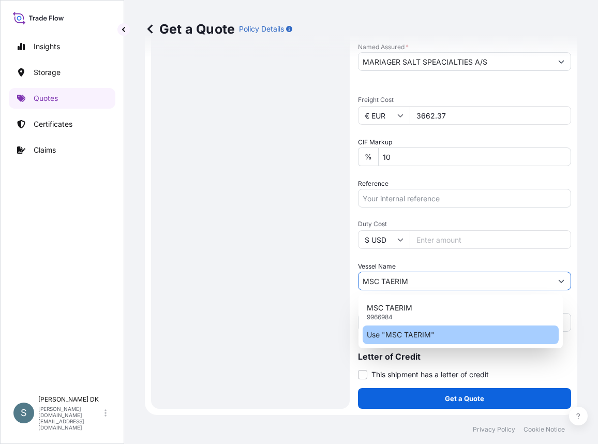
type input "MSC TAERIM"
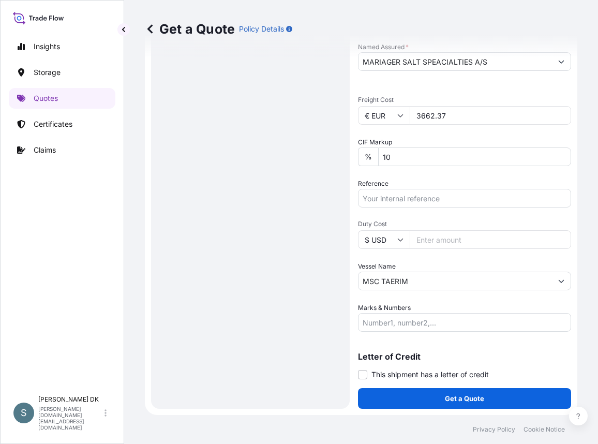
click at [262, 317] on div "Route Details Reset Route Details Cover door to port - Add loading place Place …" at bounding box center [250, 26] width 178 height 743
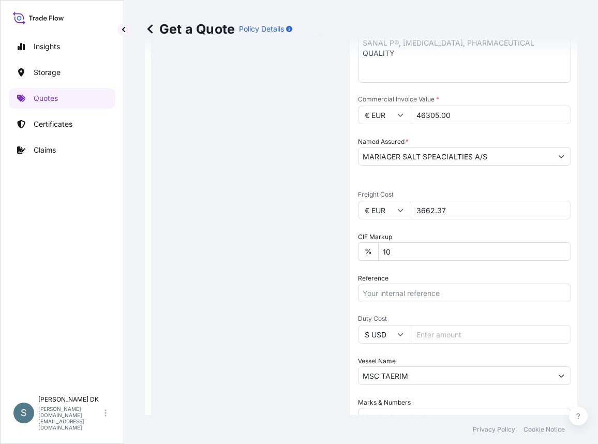
scroll to position [316, 0]
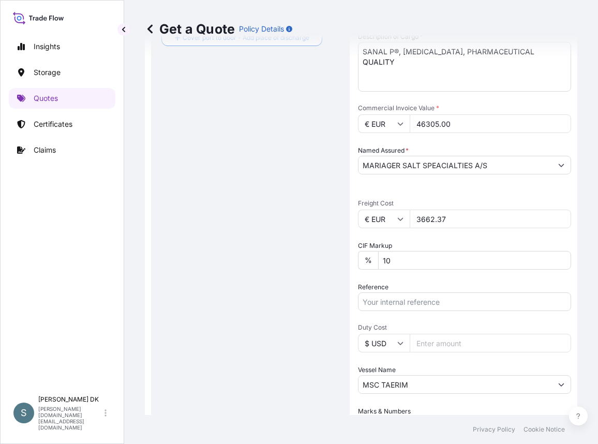
click at [399, 298] on input "Reference" at bounding box center [464, 301] width 213 height 19
paste input "DK1001021494 2621608"
click at [421, 303] on input "DK1001021494 2621608" at bounding box center [464, 301] width 213 height 19
type input "DK1001021494-2621608"
click at [268, 299] on div "Route Details Reset Route Details Cover door to port - Add loading place Place …" at bounding box center [250, 129] width 178 height 743
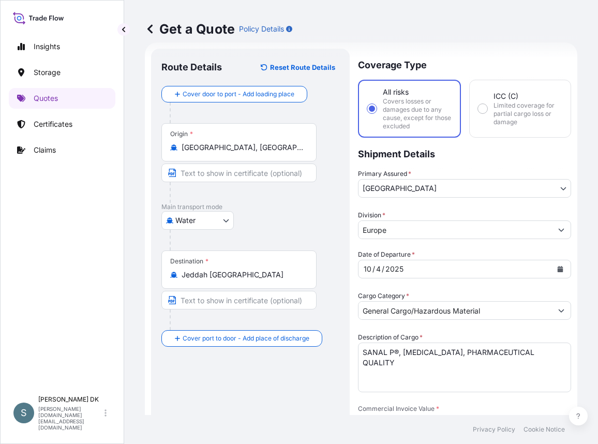
scroll to position [0, 0]
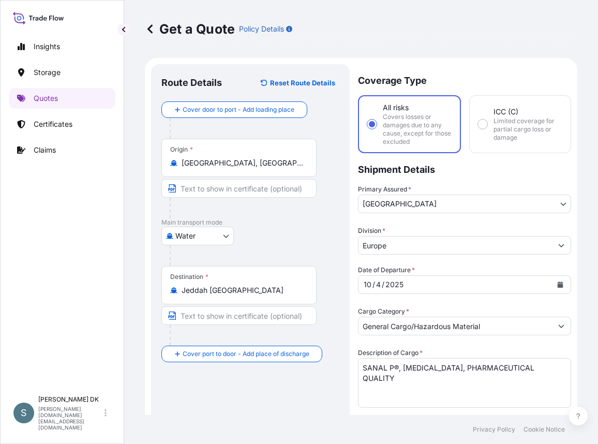
click at [220, 385] on div "Route Details Reset Route Details Cover door to port - Add loading place Place …" at bounding box center [250, 445] width 178 height 743
click at [335, 280] on div "Destination * Jeddah Saudi Arabia" at bounding box center [250, 306] width 178 height 80
click at [247, 168] on div "Origin * Dakar, Senegal" at bounding box center [238, 158] width 155 height 38
click at [247, 168] on input "Dakar, Senegal" at bounding box center [243, 163] width 122 height 10
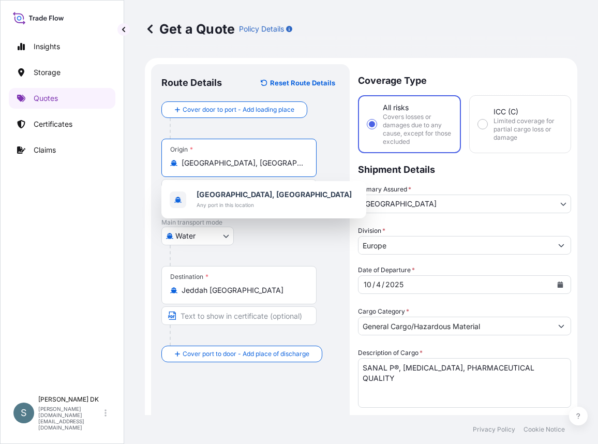
drag, startPoint x: 217, startPoint y: 160, endPoint x: 127, endPoint y: 154, distance: 90.2
click at [127, 154] on div "Get a Quote Policy Details Route Details Reset Route Details Cover door to port…" at bounding box center [361, 207] width 474 height 415
paste input "KAAR"
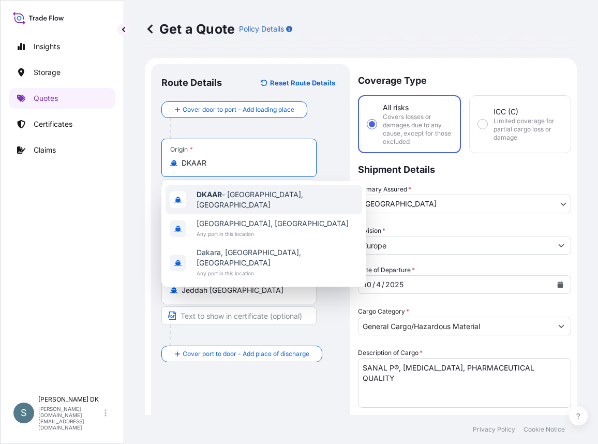
click at [244, 200] on span "DKAAR - Aarhus, Denmark" at bounding box center [277, 199] width 161 height 21
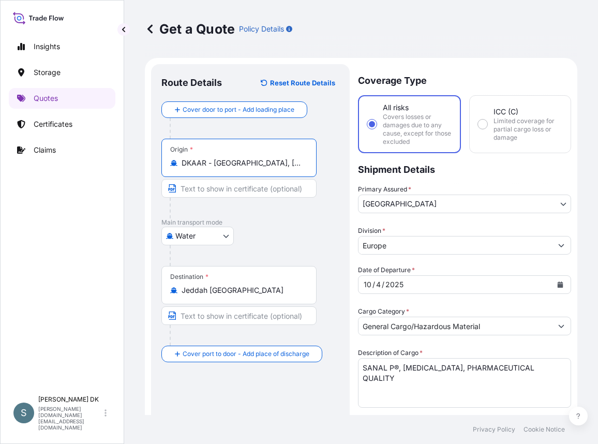
type input "DKAAR - Aarhus, Denmark"
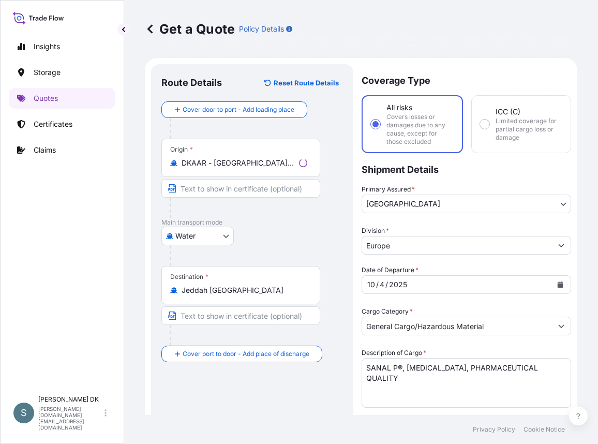
click at [122, 246] on div "Insights Storage Quotes Certificates Claims S Salins DK salins.dk@bdpint.com" at bounding box center [62, 222] width 124 height 444
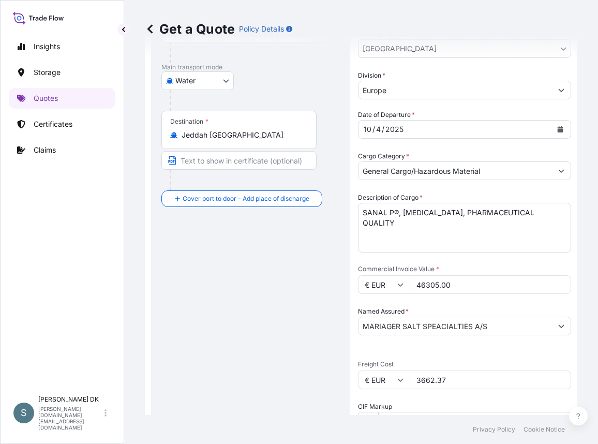
scroll to position [103, 0]
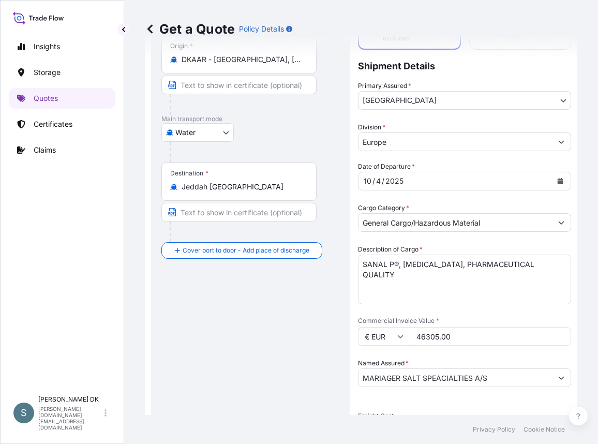
click at [268, 333] on div "Route Details Reset Route Details Cover door to port - Add loading place Place …" at bounding box center [250, 342] width 178 height 743
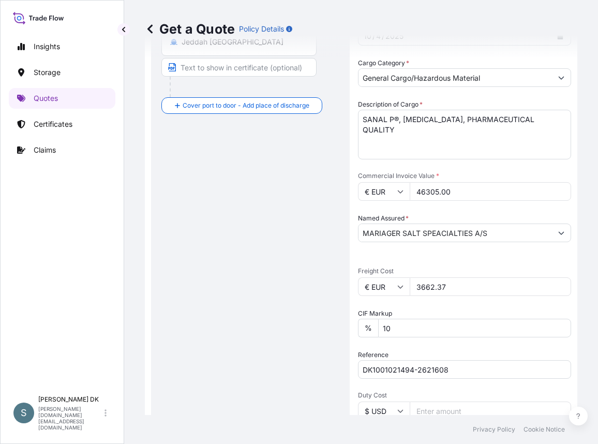
scroll to position [259, 0]
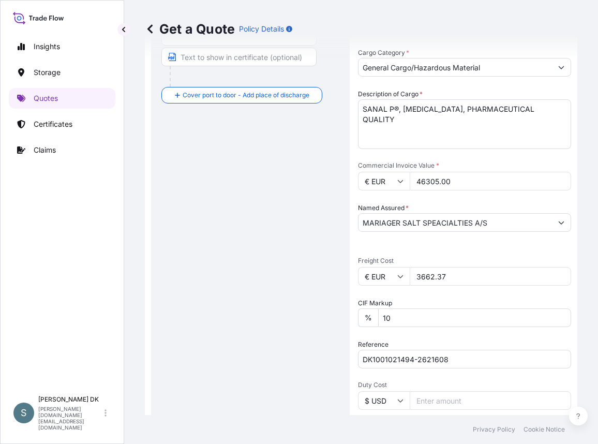
click at [194, 226] on div "Route Details Reset Route Details Cover door to port - Add loading place Place …" at bounding box center [250, 187] width 178 height 743
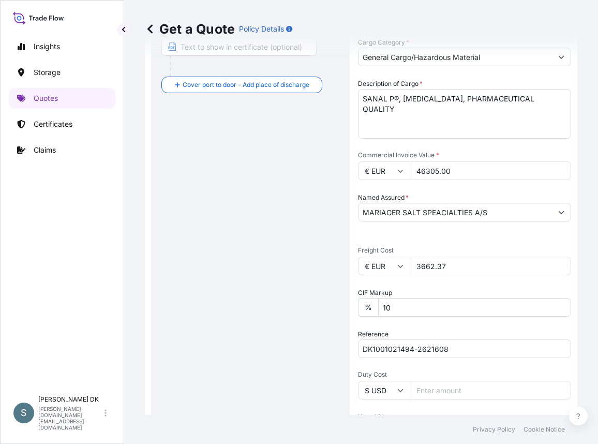
scroll to position [419, 0]
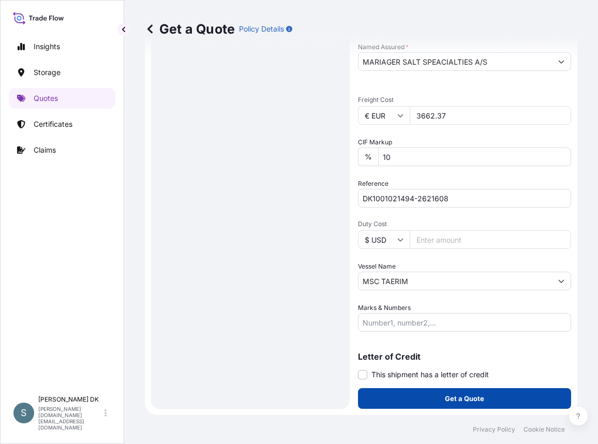
click at [450, 396] on p "Get a Quote" at bounding box center [464, 398] width 39 height 10
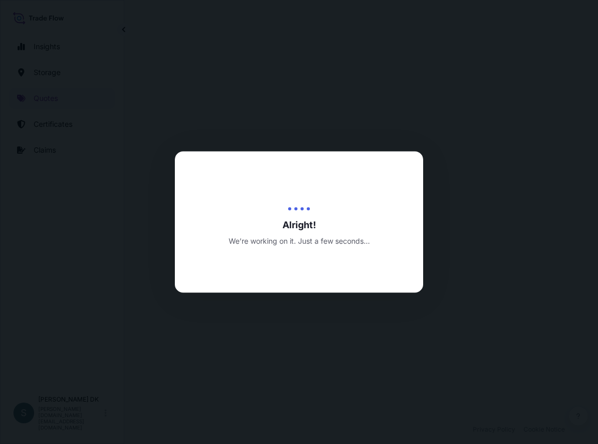
click at [152, 188] on div at bounding box center [299, 222] width 598 height 444
select select "Water"
select select "31589"
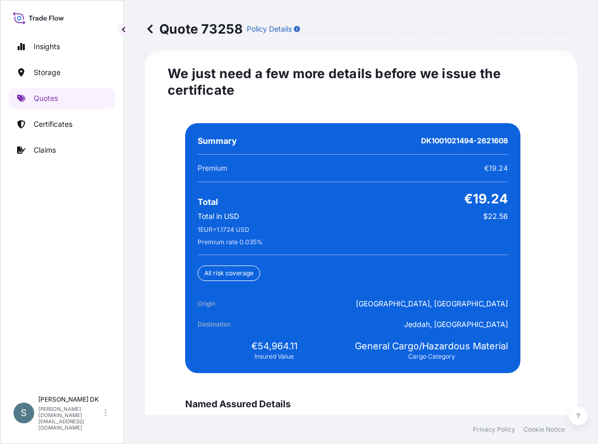
scroll to position [2461, 0]
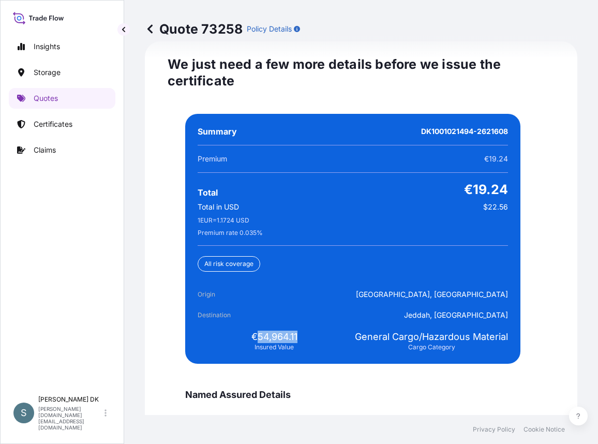
drag, startPoint x: 253, startPoint y: 333, endPoint x: 298, endPoint y: 336, distance: 45.6
click at [298, 336] on div "€54,964.11 Insured Value" at bounding box center [274, 341] width 153 height 21
copy span "54,964.11"
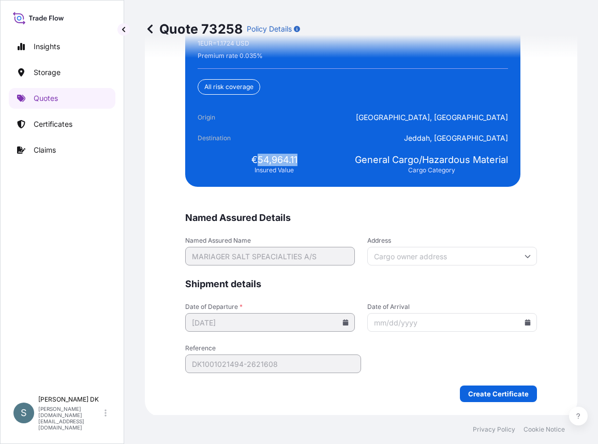
scroll to position [2640, 0]
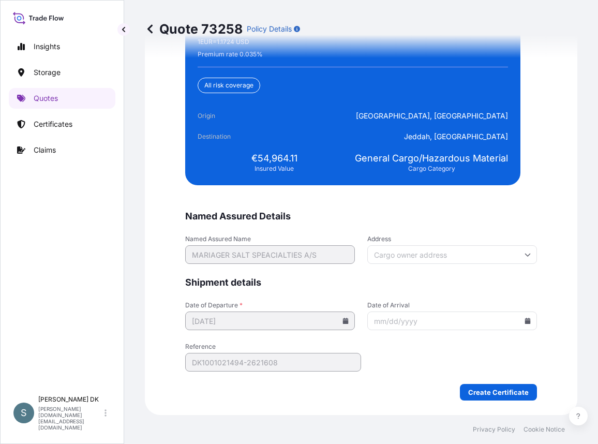
click at [525, 322] on icon at bounding box center [528, 321] width 6 height 6
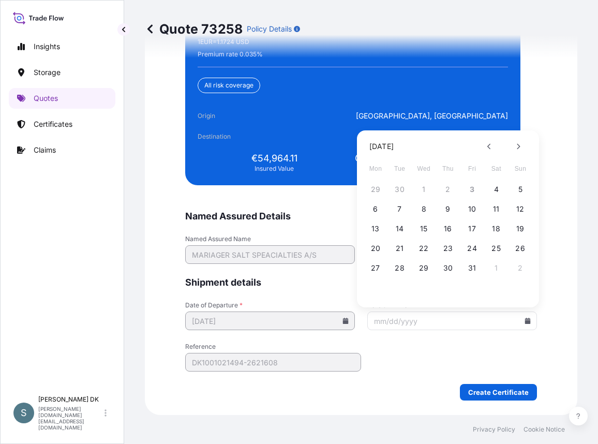
click at [127, 359] on div "Quote 73258 Policy Details Route Details Cover door to port - Add loading place…" at bounding box center [361, 207] width 474 height 415
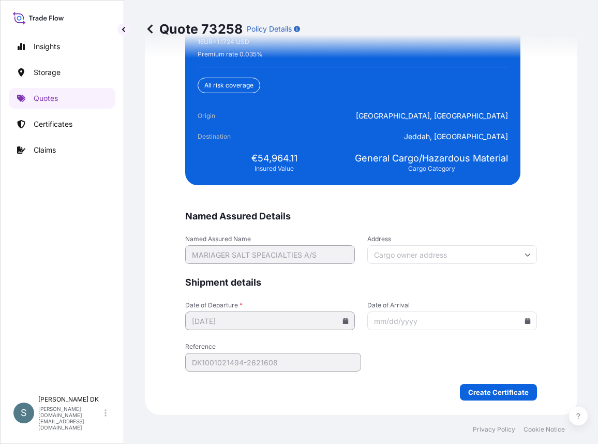
click at [524, 325] on input "Date of Arrival" at bounding box center [452, 320] width 170 height 19
click at [525, 325] on input "Date of Arrival" at bounding box center [452, 320] width 170 height 19
click at [525, 322] on icon at bounding box center [528, 321] width 6 height 6
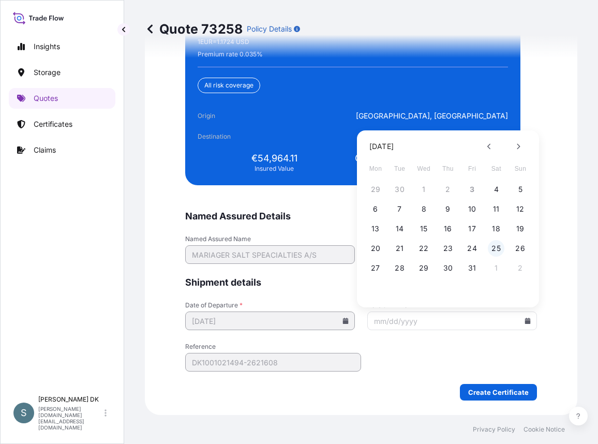
click at [493, 250] on button "25" at bounding box center [496, 248] width 17 height 17
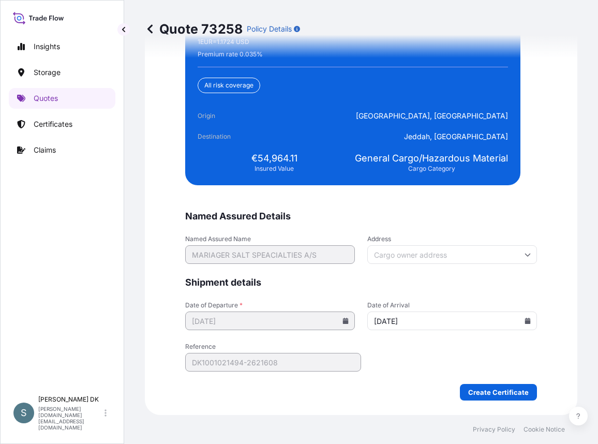
type input "10/25/2025"
click at [130, 298] on div "Quote 73258 Policy Details Route Details Cover door to port - Add loading place…" at bounding box center [361, 207] width 474 height 415
click at [536, 197] on div "We just need a few more details before we issue the certificate Named Assured D…" at bounding box center [361, 139] width 432 height 552
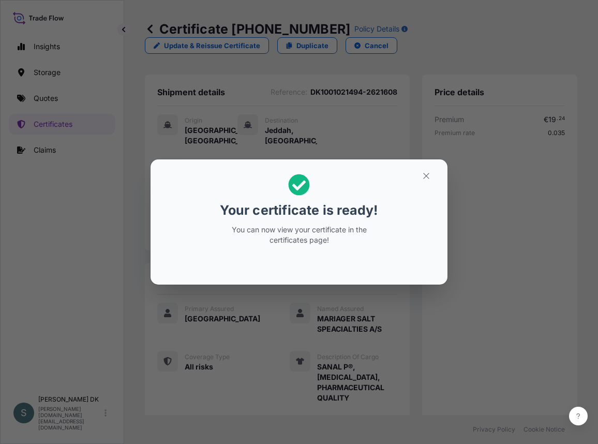
click at [76, 277] on div "Your certificate is ready! You can now view your certificate in the certificate…" at bounding box center [299, 222] width 598 height 444
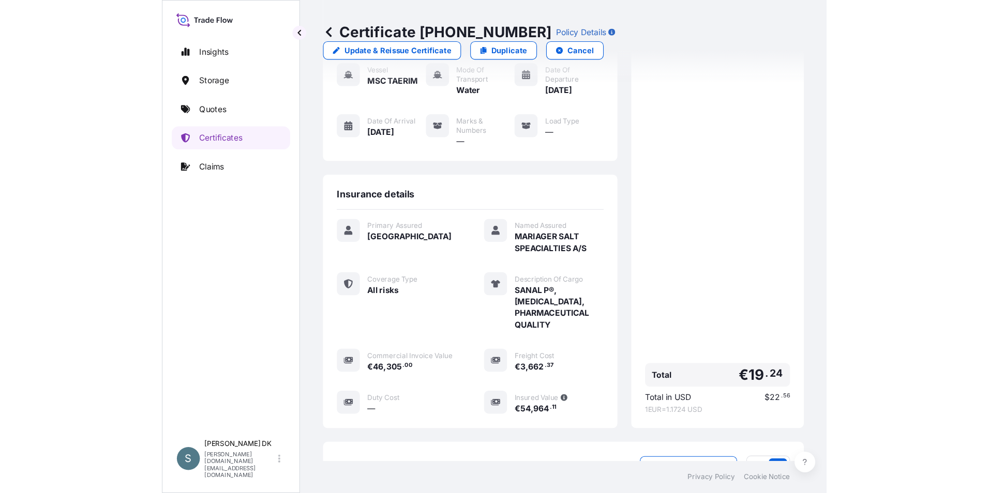
scroll to position [250, 0]
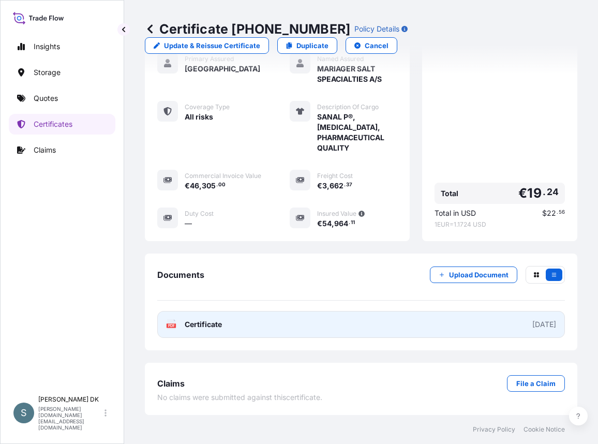
click at [275, 329] on link "PDF Certificate 2025-10-03" at bounding box center [361, 324] width 408 height 27
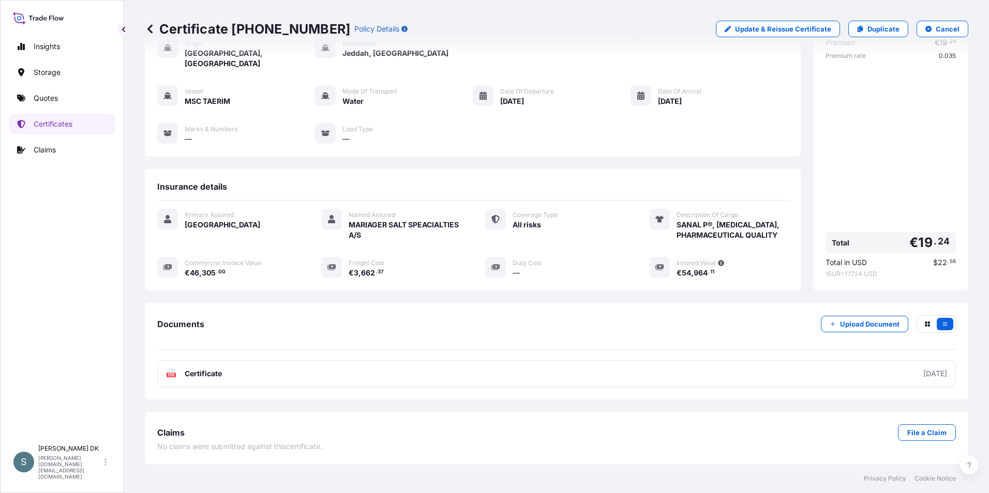
scroll to position [61, 0]
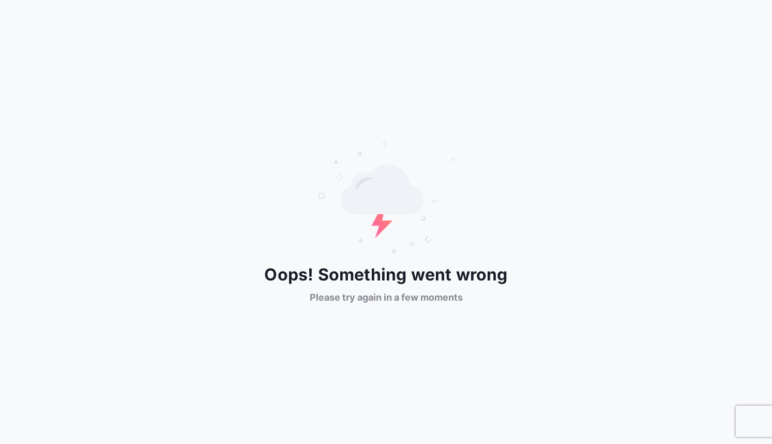
drag, startPoint x: 113, startPoint y: 199, endPoint x: 120, endPoint y: 203, distance: 7.9
click at [113, 199] on div "Oops! Something went wrong Please try again in a few moments" at bounding box center [386, 222] width 772 height 164
drag, startPoint x: 398, startPoint y: 140, endPoint x: 422, endPoint y: 83, distance: 61.4
click at [398, 139] on div "Oops! Something went wrong Please try again in a few moments" at bounding box center [386, 222] width 772 height 444
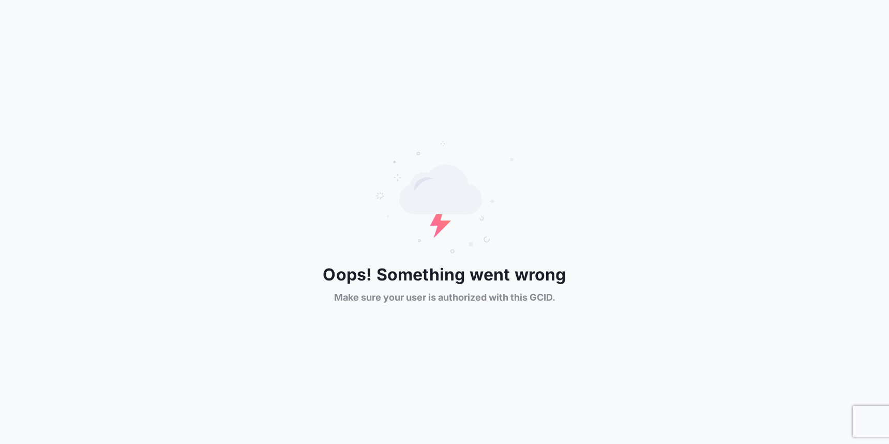
click at [310, 249] on div "Oops! Something went wrong Make sure your user is authorized with this GCID." at bounding box center [444, 222] width 889 height 164
drag, startPoint x: 184, startPoint y: 217, endPoint x: 186, endPoint y: 206, distance: 11.1
click at [184, 217] on div "Oops! Something went wrong Make sure your user is authorized with this GCID." at bounding box center [444, 222] width 889 height 164
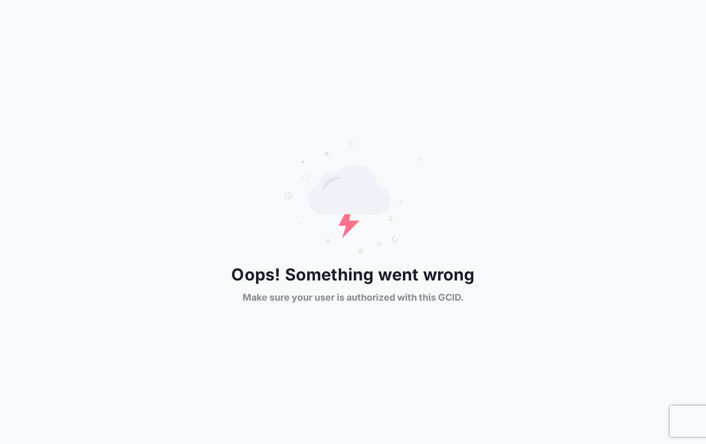
click at [215, 123] on div "Oops! Something went wrong Make sure your user is authorized with this GCID." at bounding box center [353, 222] width 706 height 444
click at [452, 169] on div "Oops! Something went wrong Make sure your user is authorized with this GCID." at bounding box center [353, 222] width 706 height 164
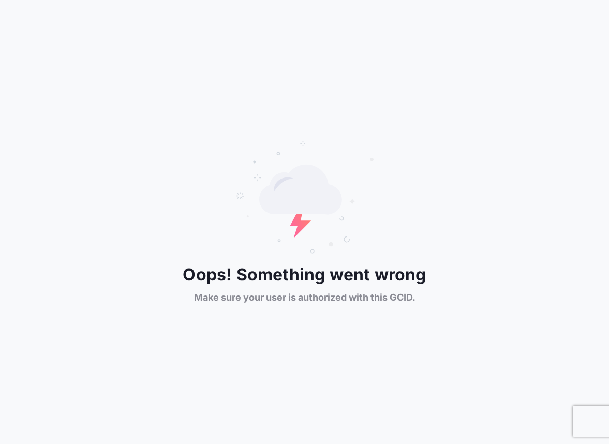
click at [343, 219] on 22 at bounding box center [342, 219] width 4 height 4
click at [253, 193] on icon at bounding box center [305, 197] width 140 height 114
